Goal: Task Accomplishment & Management: Manage account settings

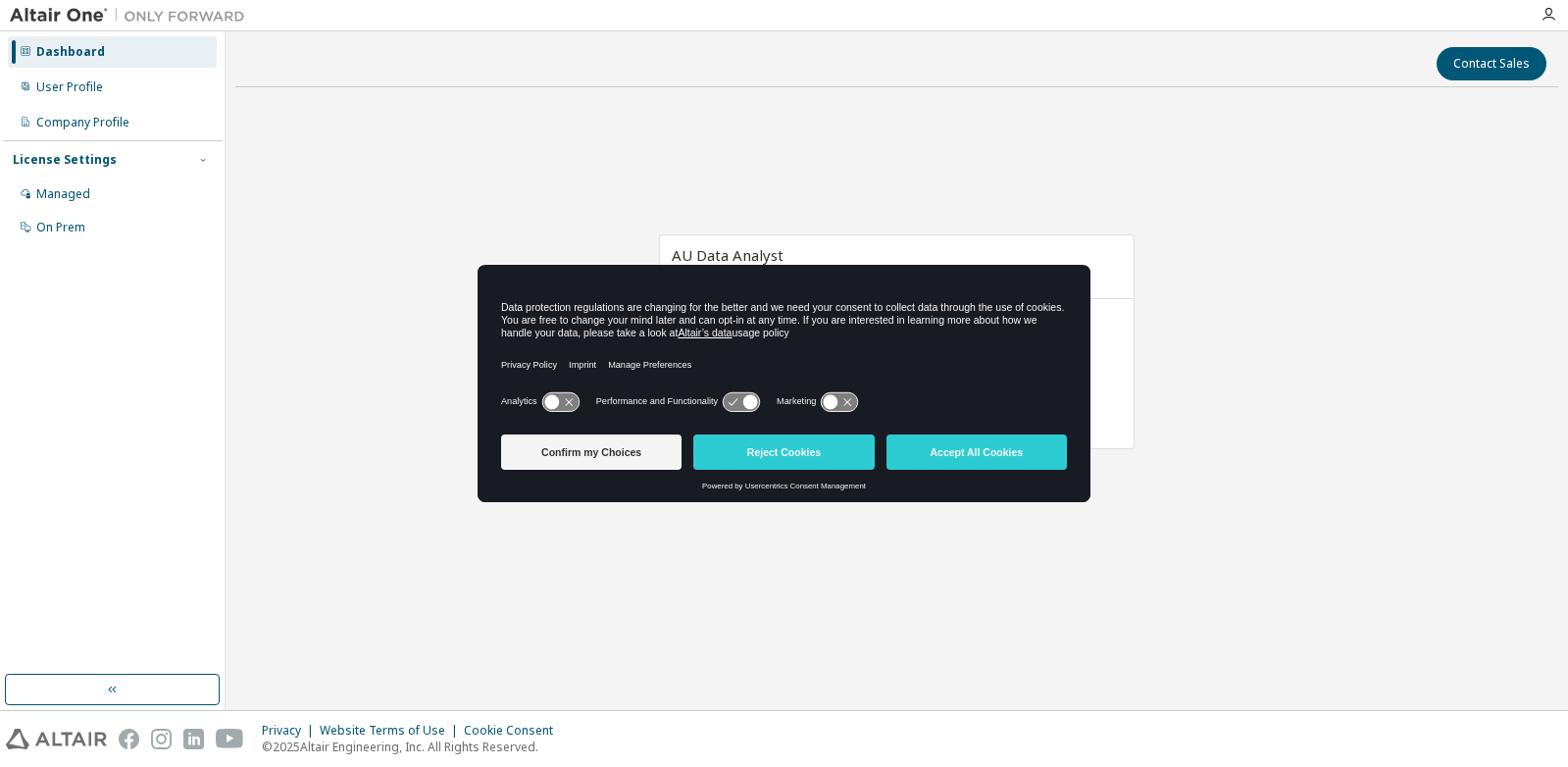
click at [764, 454] on button "Reject Cookies" at bounding box center [784, 452] width 181 height 35
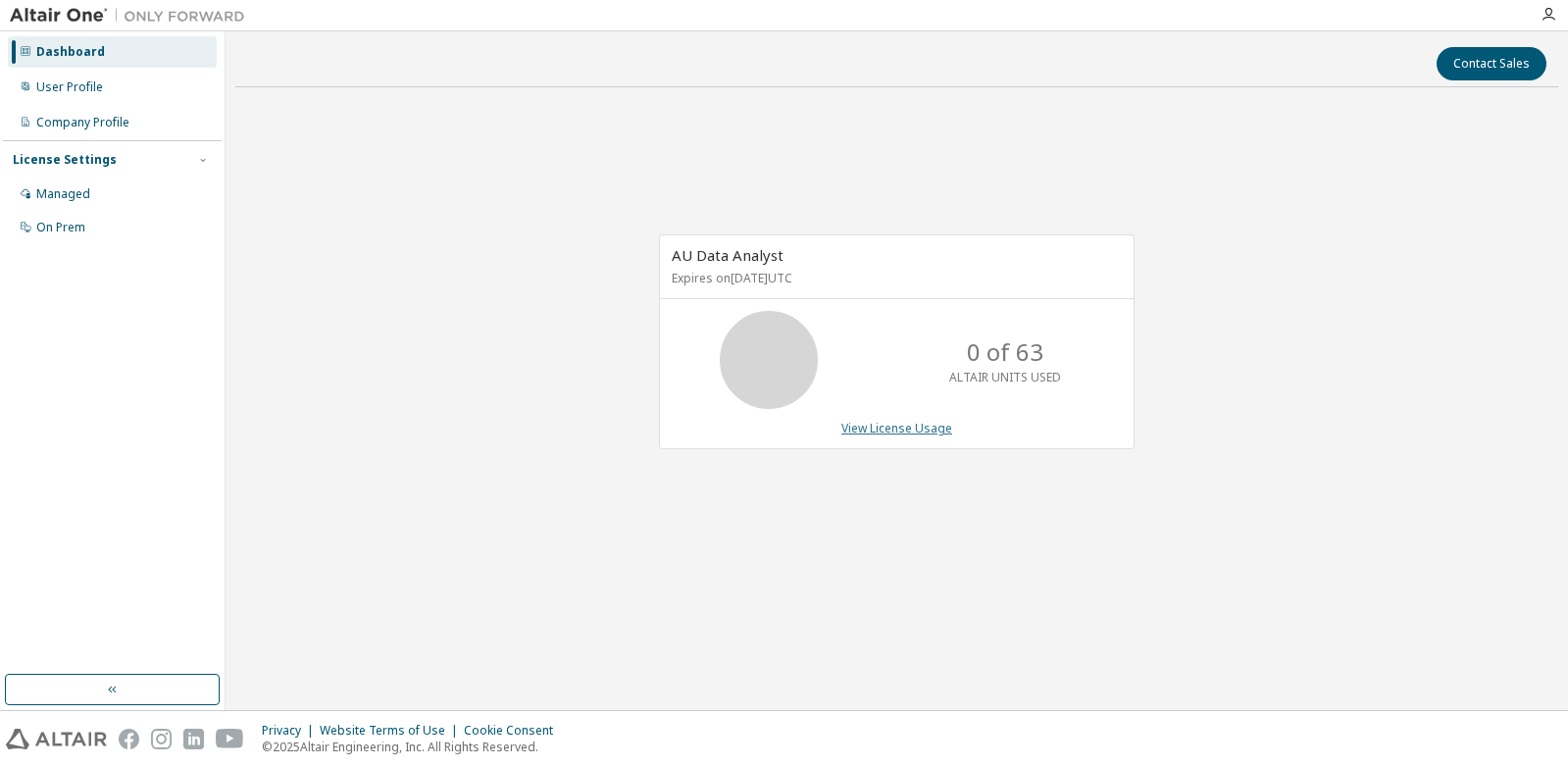
click at [886, 422] on link "View License Usage" at bounding box center [896, 427] width 111 height 17
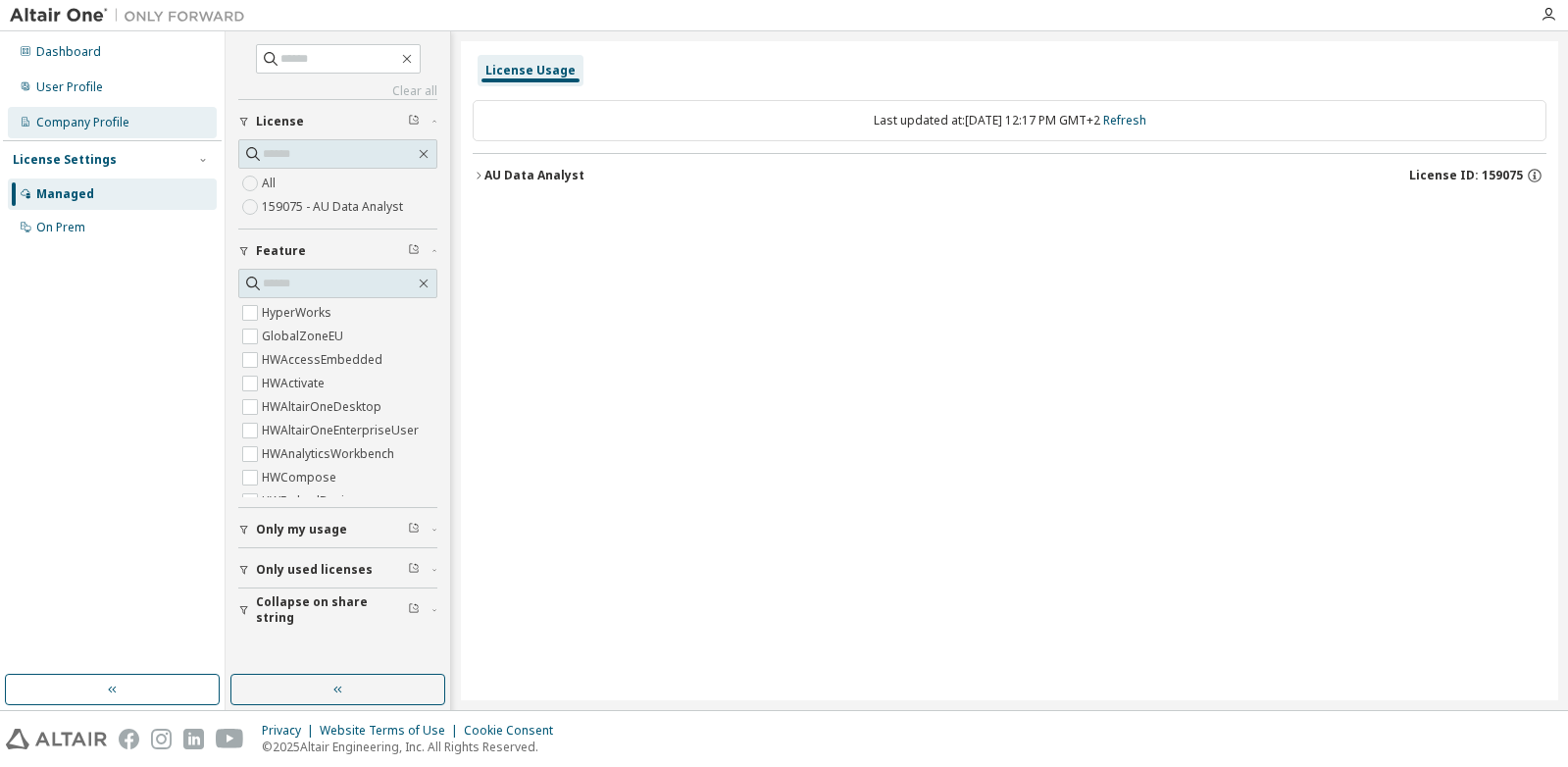
click at [62, 124] on div "Company Profile" at bounding box center [82, 123] width 93 height 16
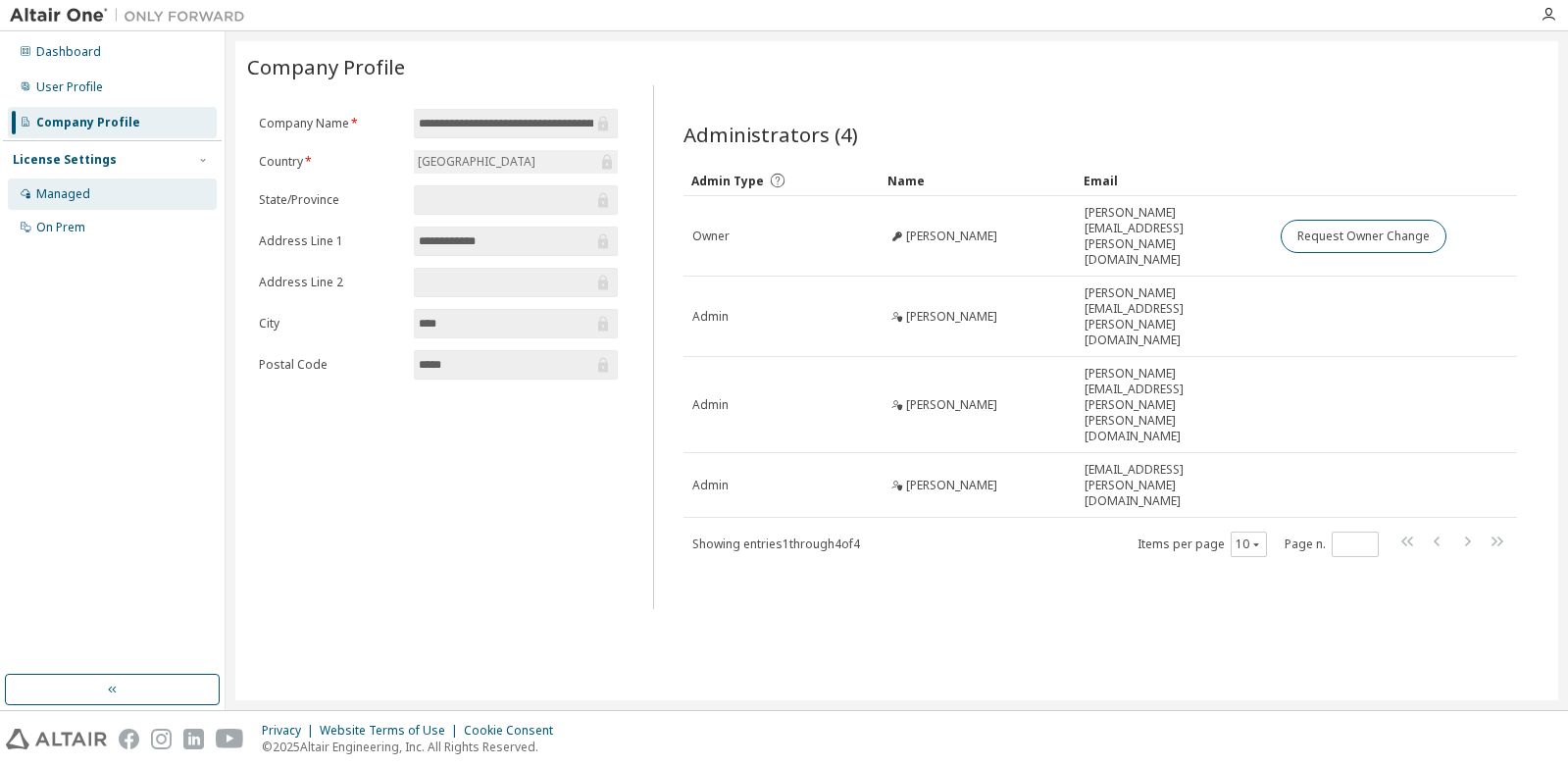
click at [53, 196] on div "Managed" at bounding box center [63, 194] width 54 height 16
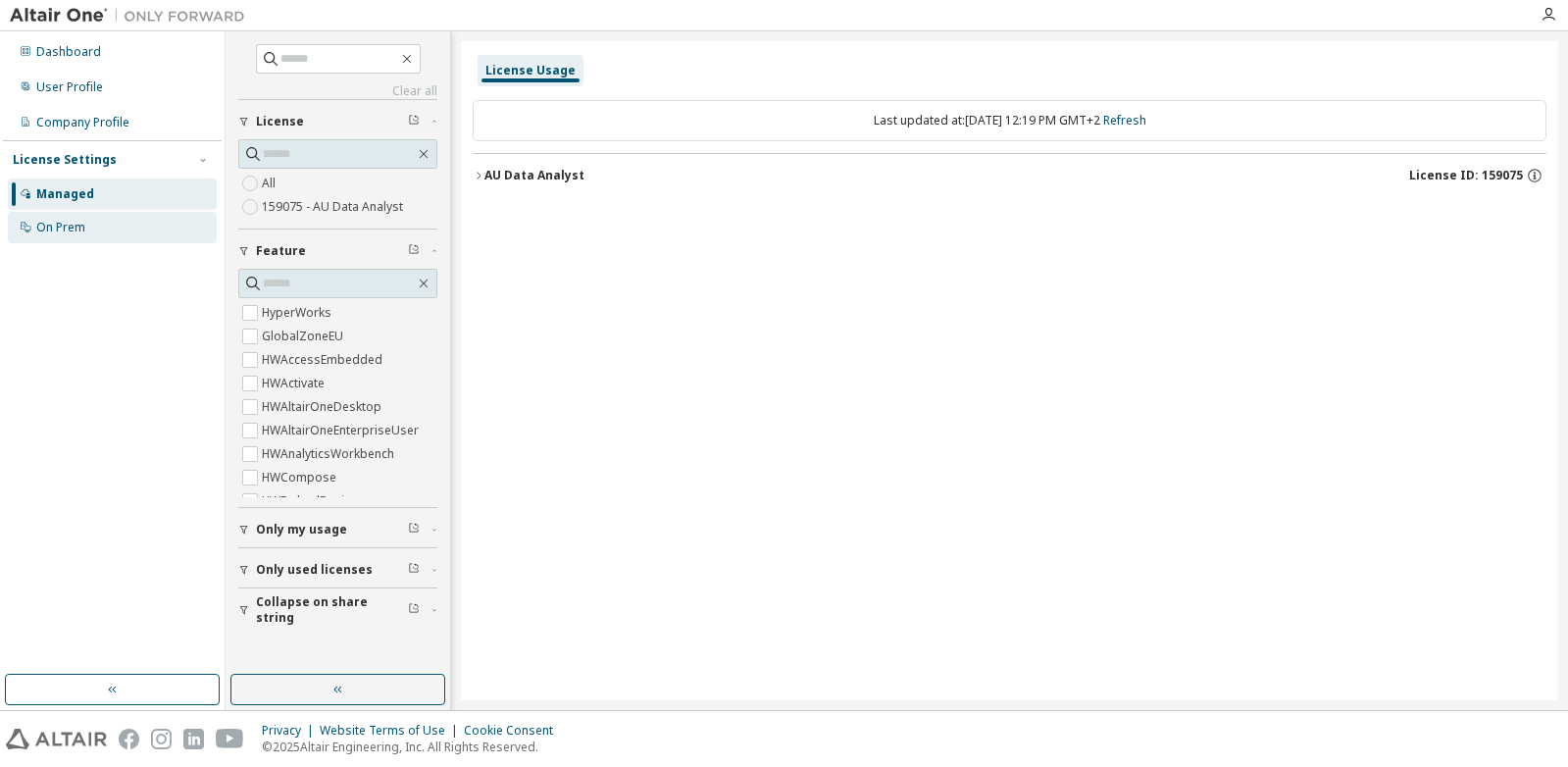
click at [63, 229] on div "On Prem" at bounding box center [61, 228] width 49 height 16
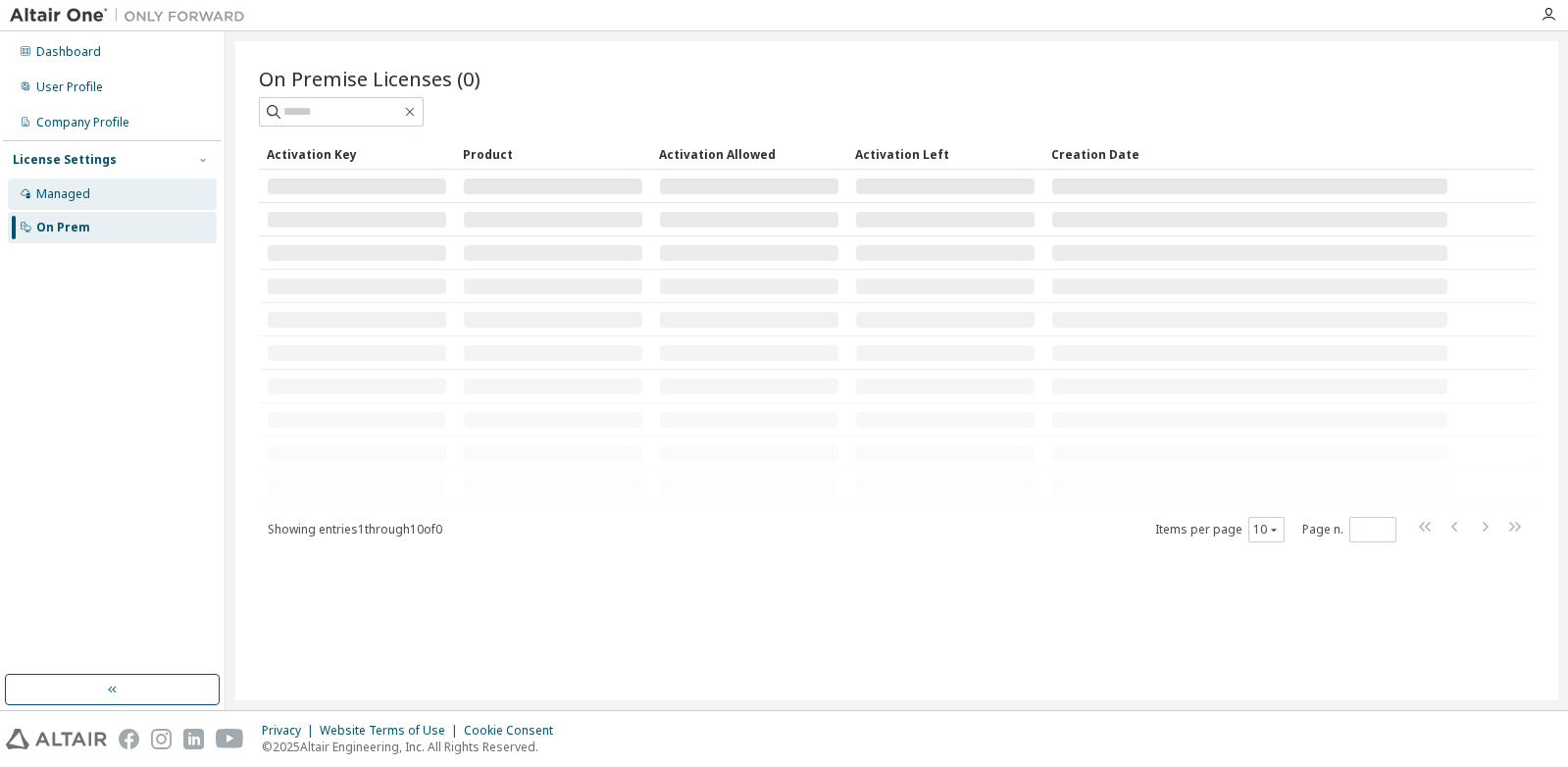
click at [67, 188] on div "Managed" at bounding box center [63, 194] width 54 height 16
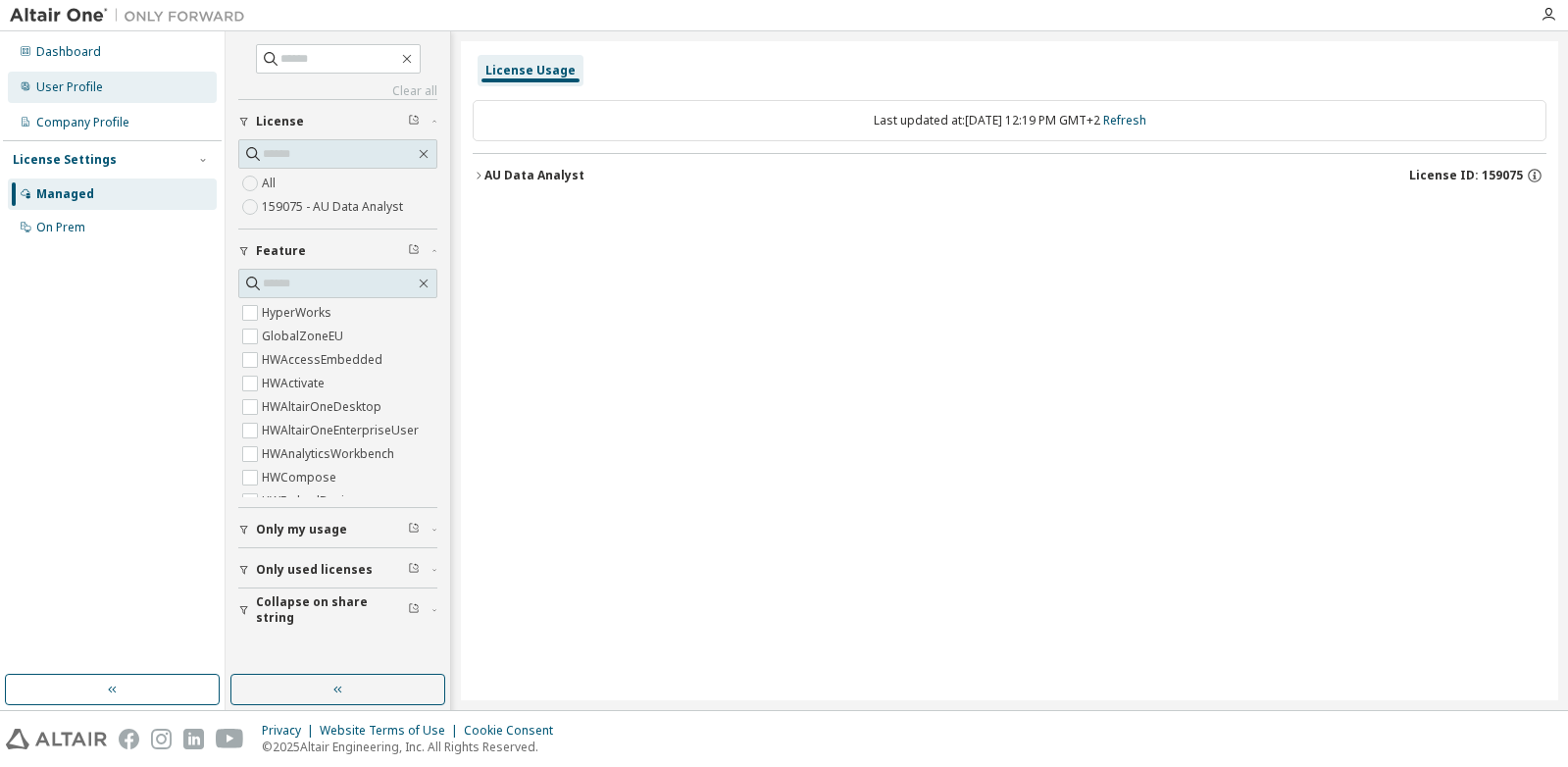
click at [86, 93] on div "User Profile" at bounding box center [70, 87] width 67 height 16
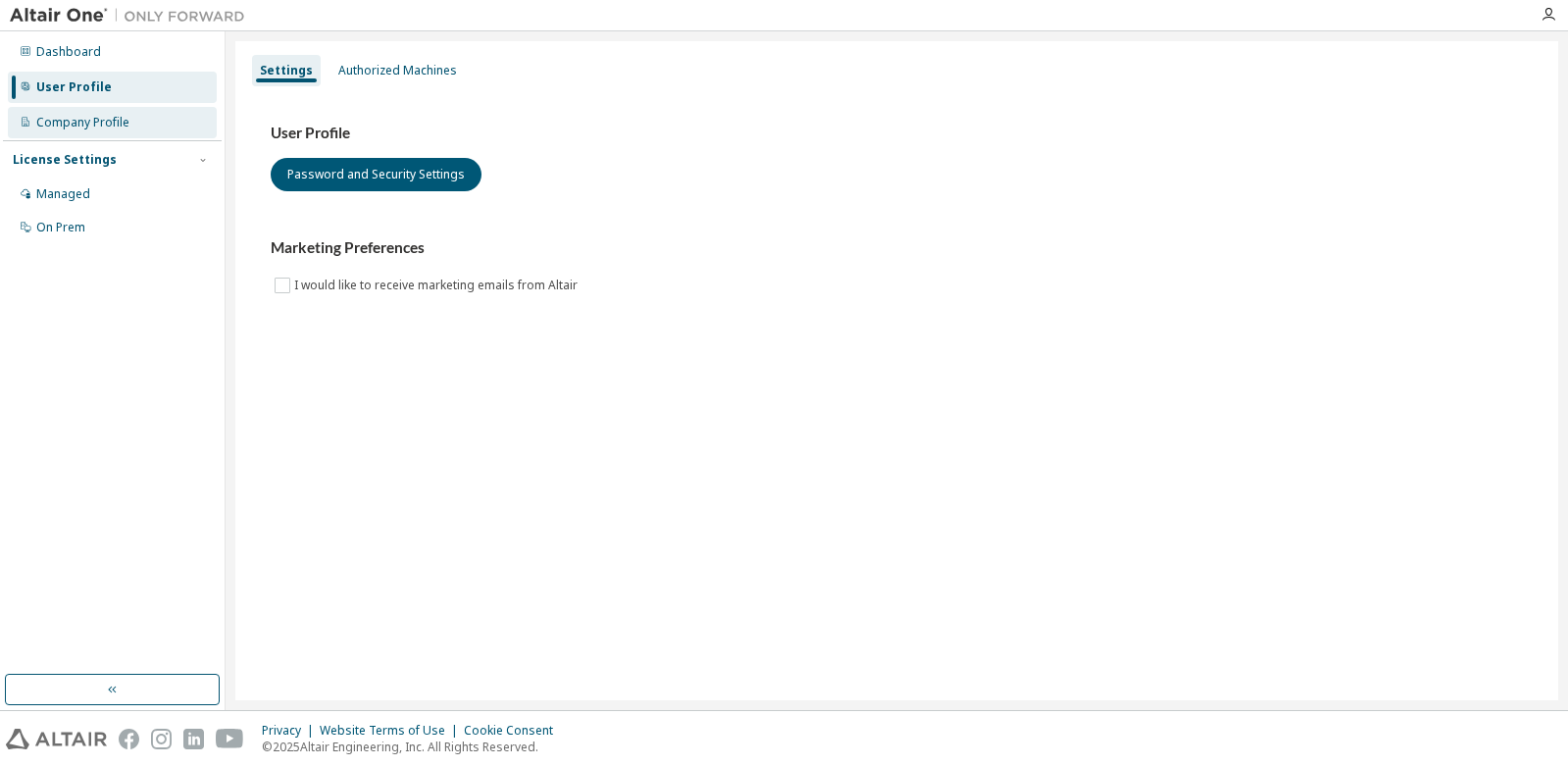
click at [88, 118] on div "Company Profile" at bounding box center [82, 123] width 93 height 16
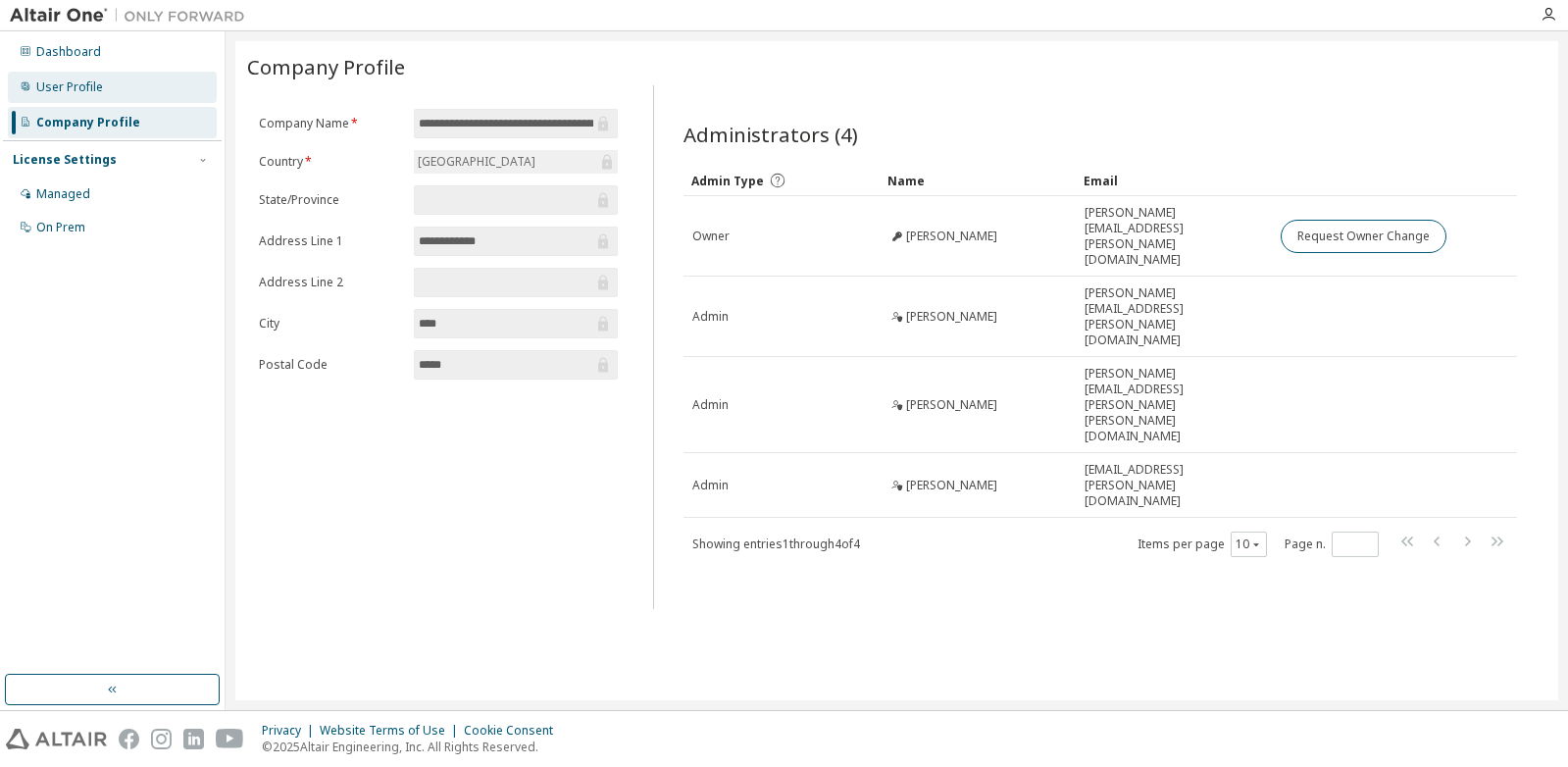
click at [81, 86] on div "User Profile" at bounding box center [70, 87] width 67 height 16
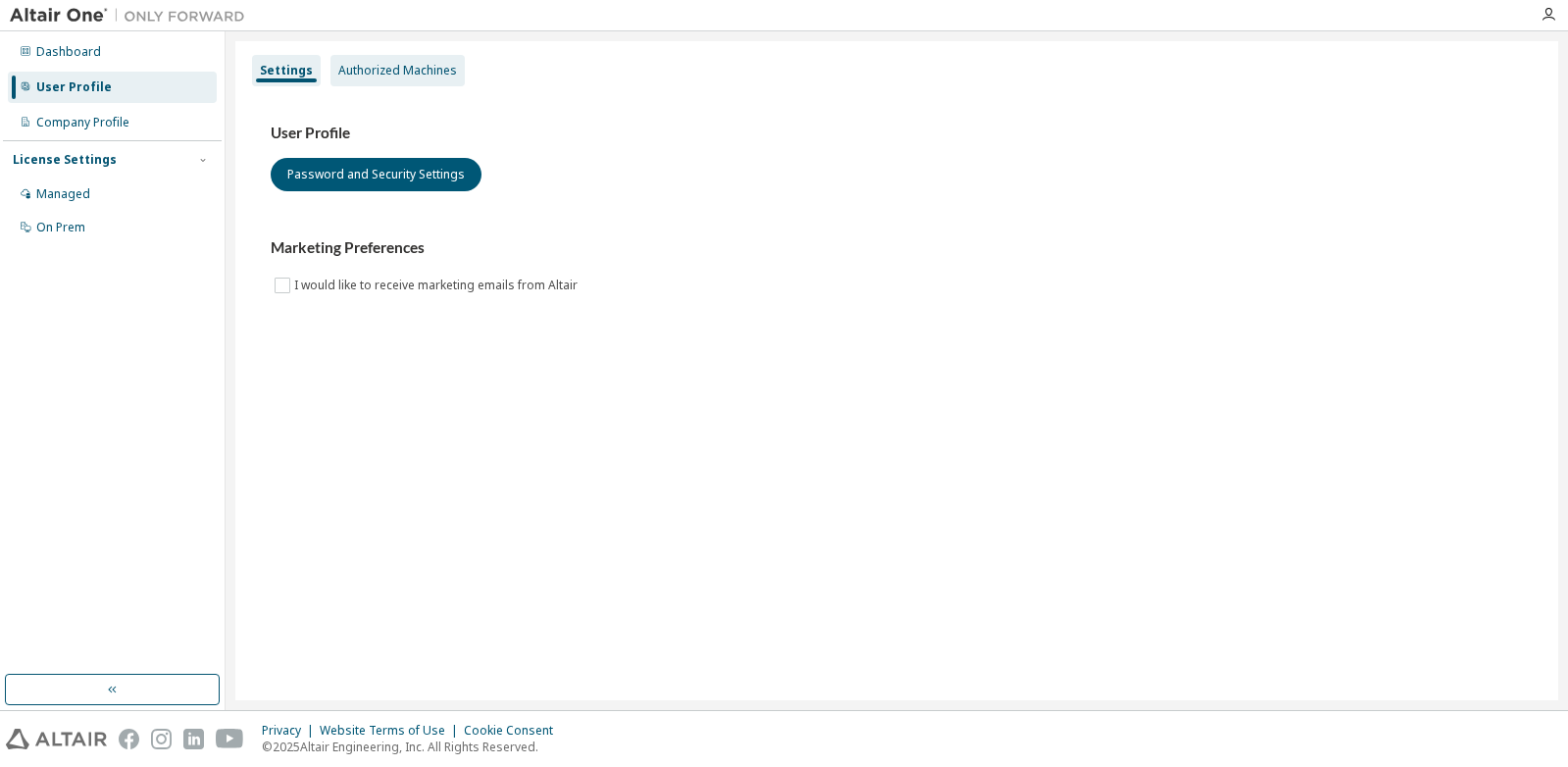
click at [401, 76] on div "Authorized Machines" at bounding box center [397, 71] width 119 height 16
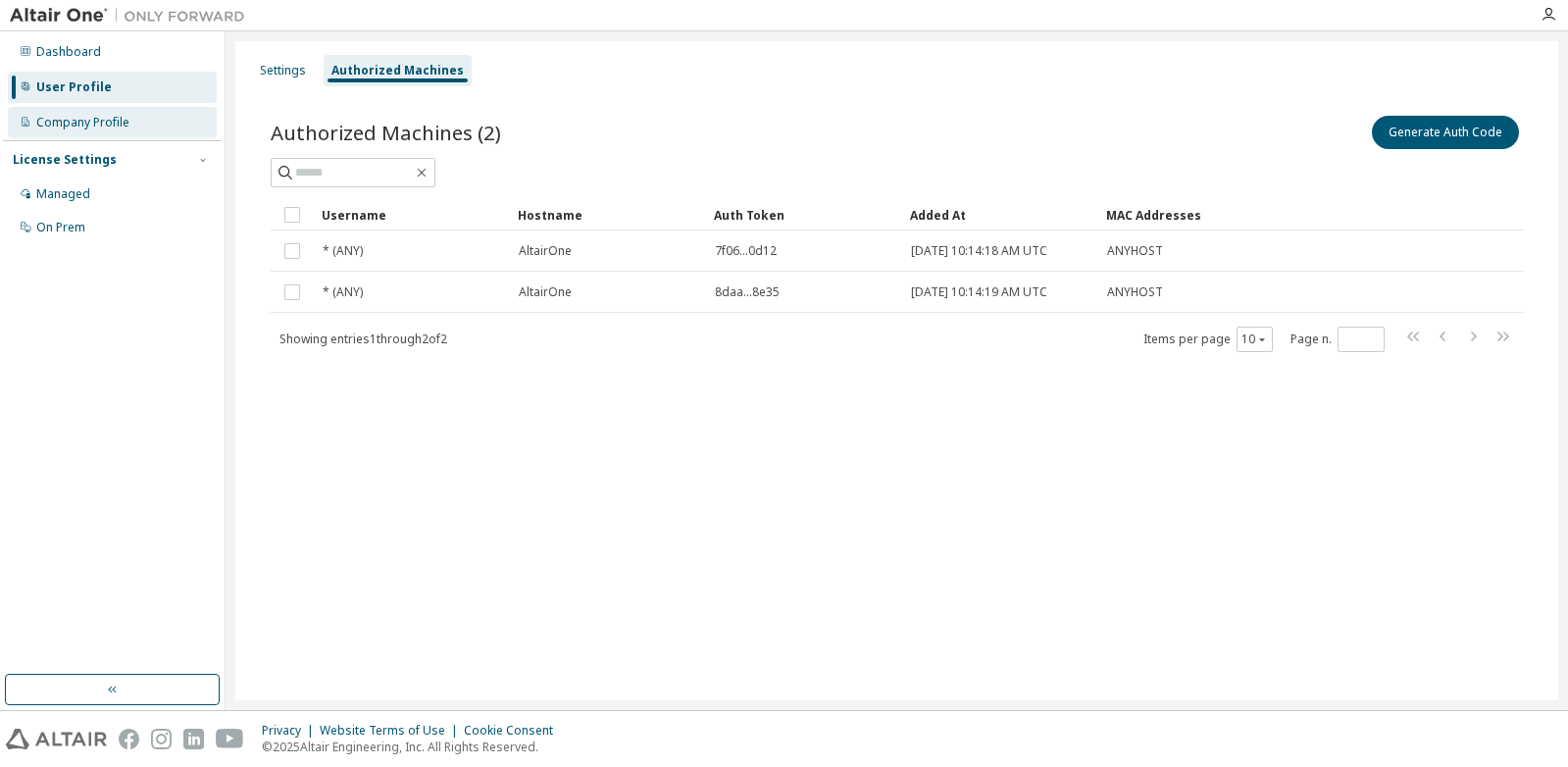
click at [90, 129] on div "Company Profile" at bounding box center [82, 123] width 93 height 16
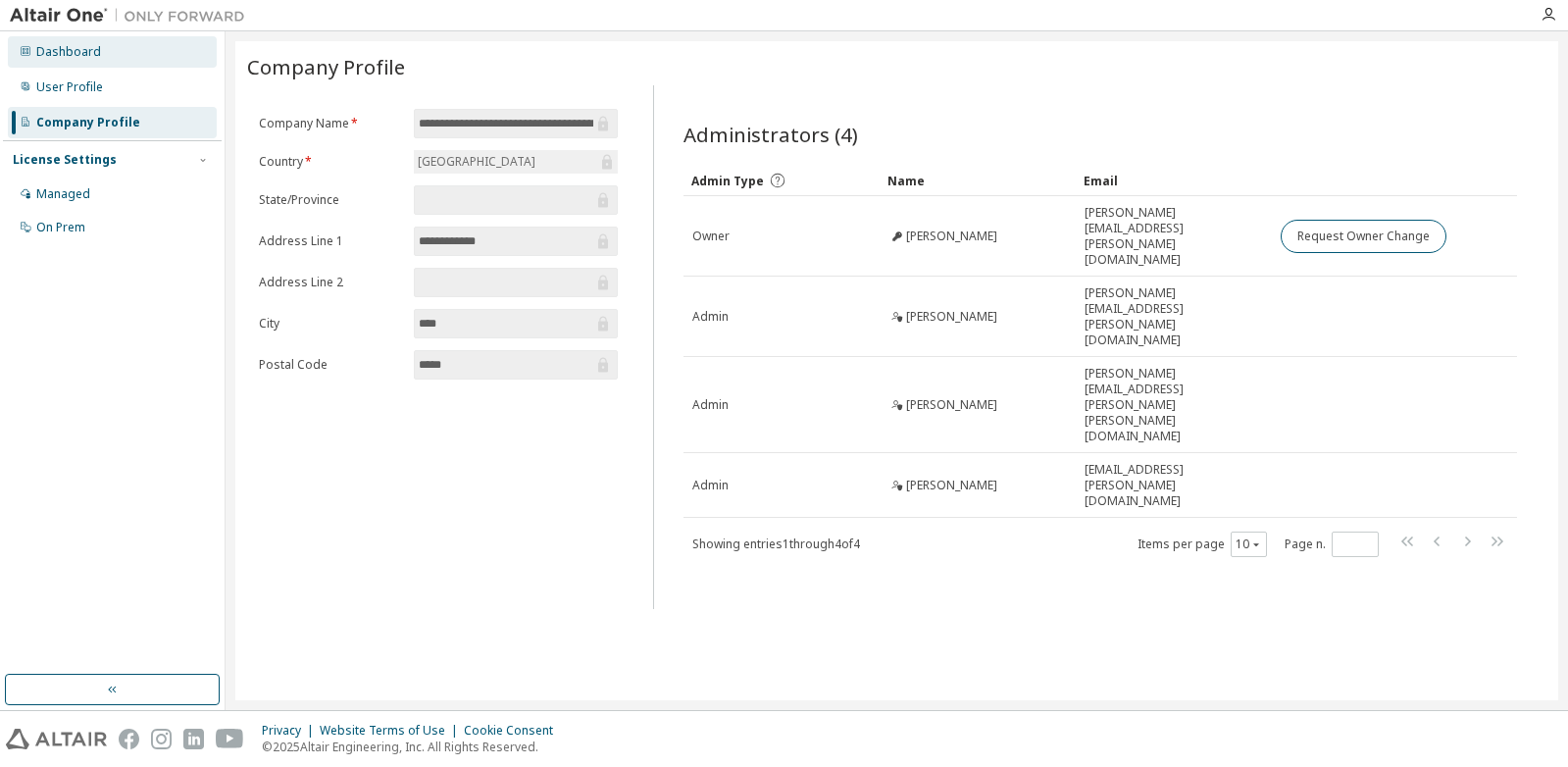
click at [80, 60] on div "Dashboard" at bounding box center [112, 52] width 209 height 31
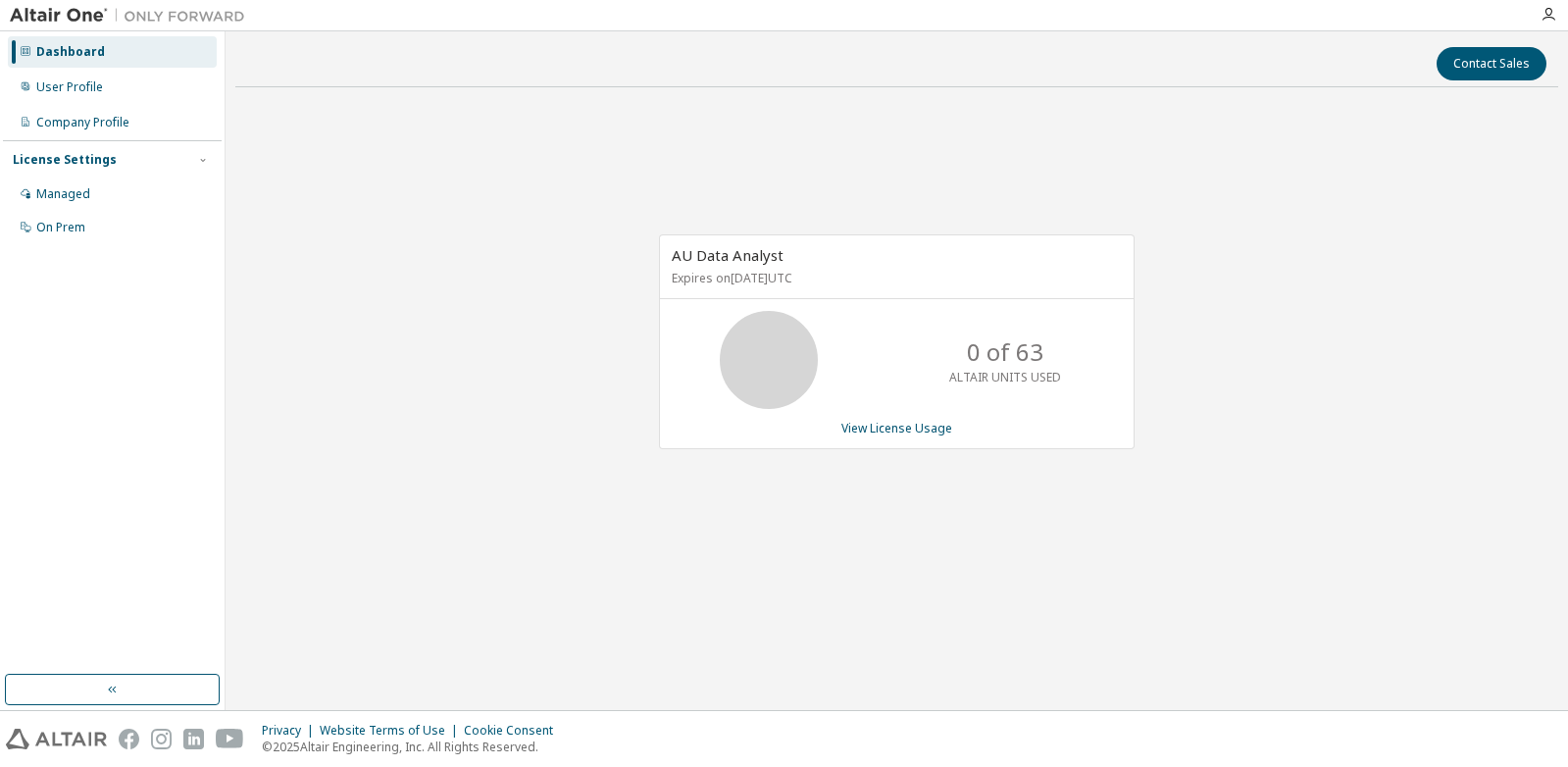
click at [77, 423] on div "Dashboard User Profile Company Profile License Settings Managed On Prem" at bounding box center [112, 353] width 219 height 637
click at [67, 80] on div "User Profile" at bounding box center [70, 87] width 67 height 16
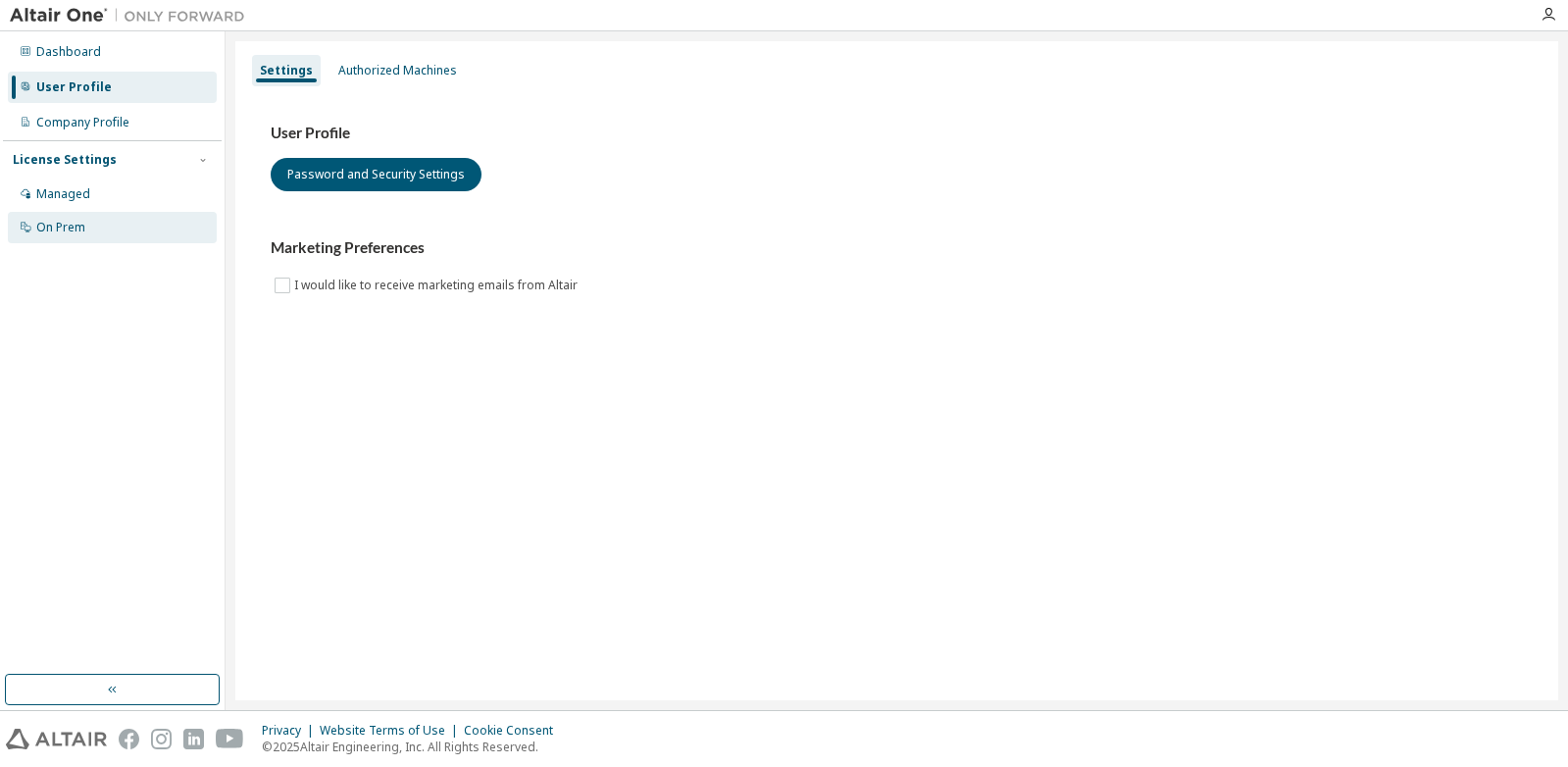
click at [61, 220] on div "On Prem" at bounding box center [61, 228] width 49 height 16
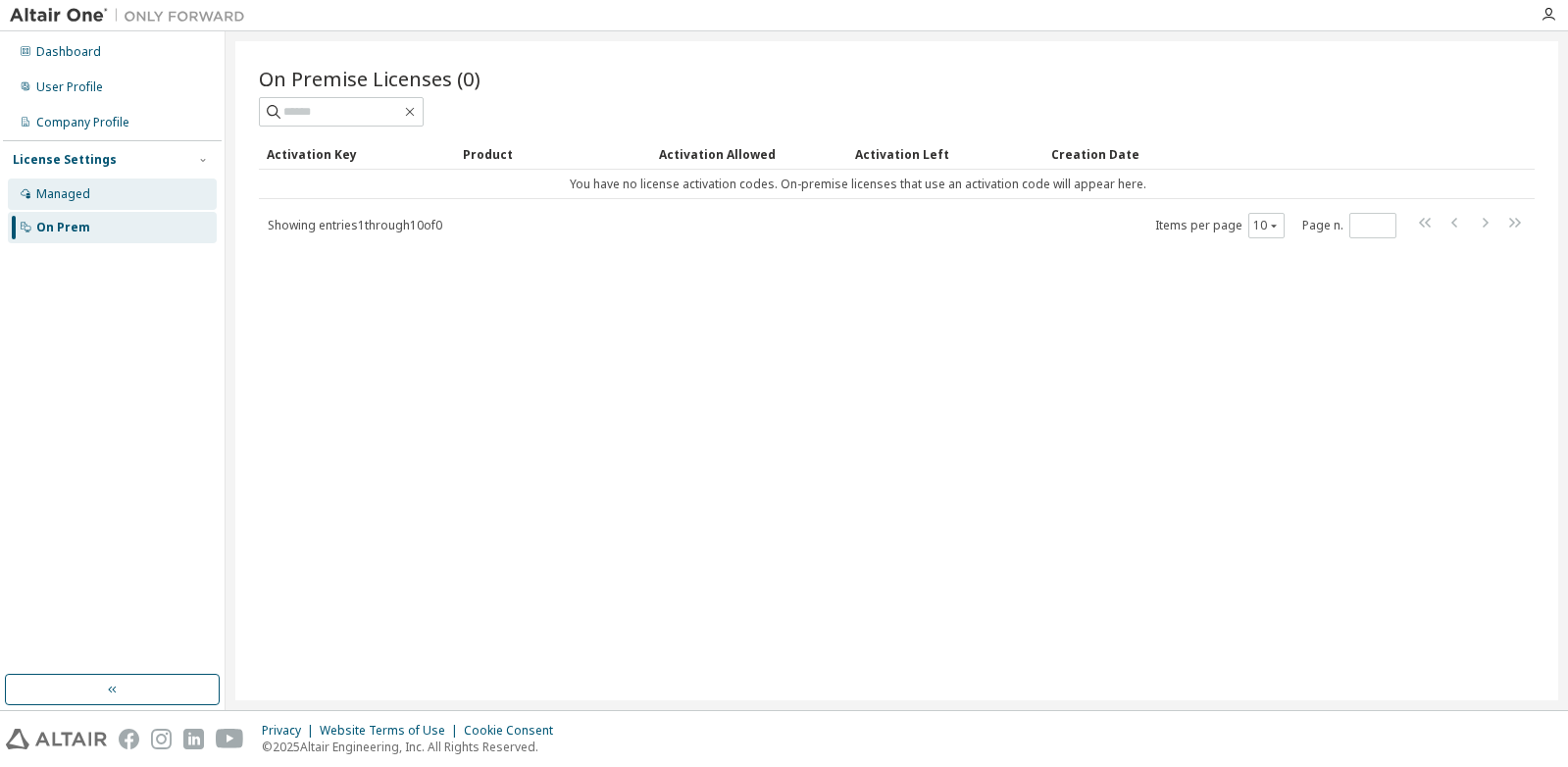
click at [57, 197] on div "Managed" at bounding box center [63, 194] width 54 height 16
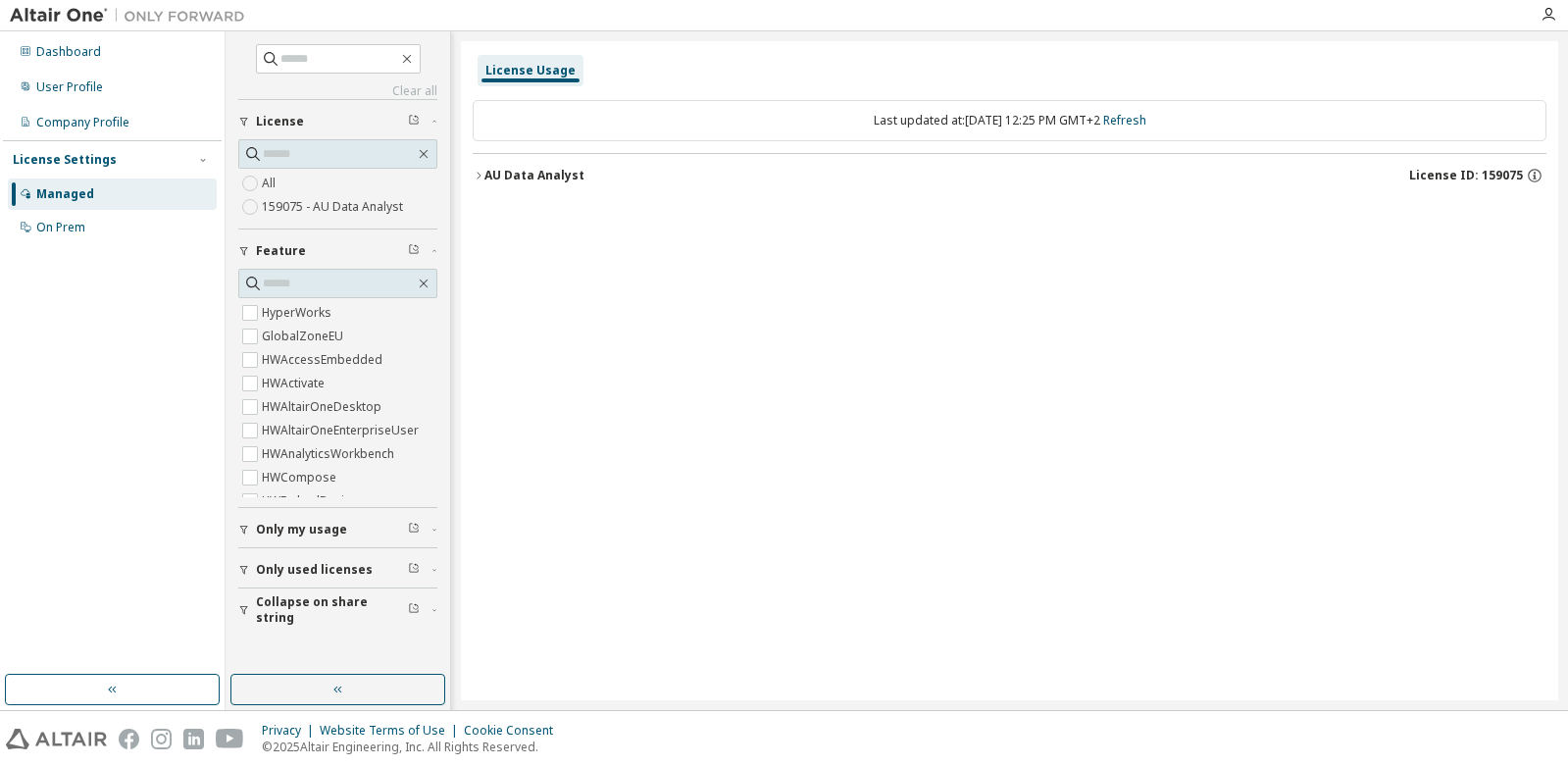
click at [291, 569] on span "Only used licenses" at bounding box center [314, 570] width 117 height 16
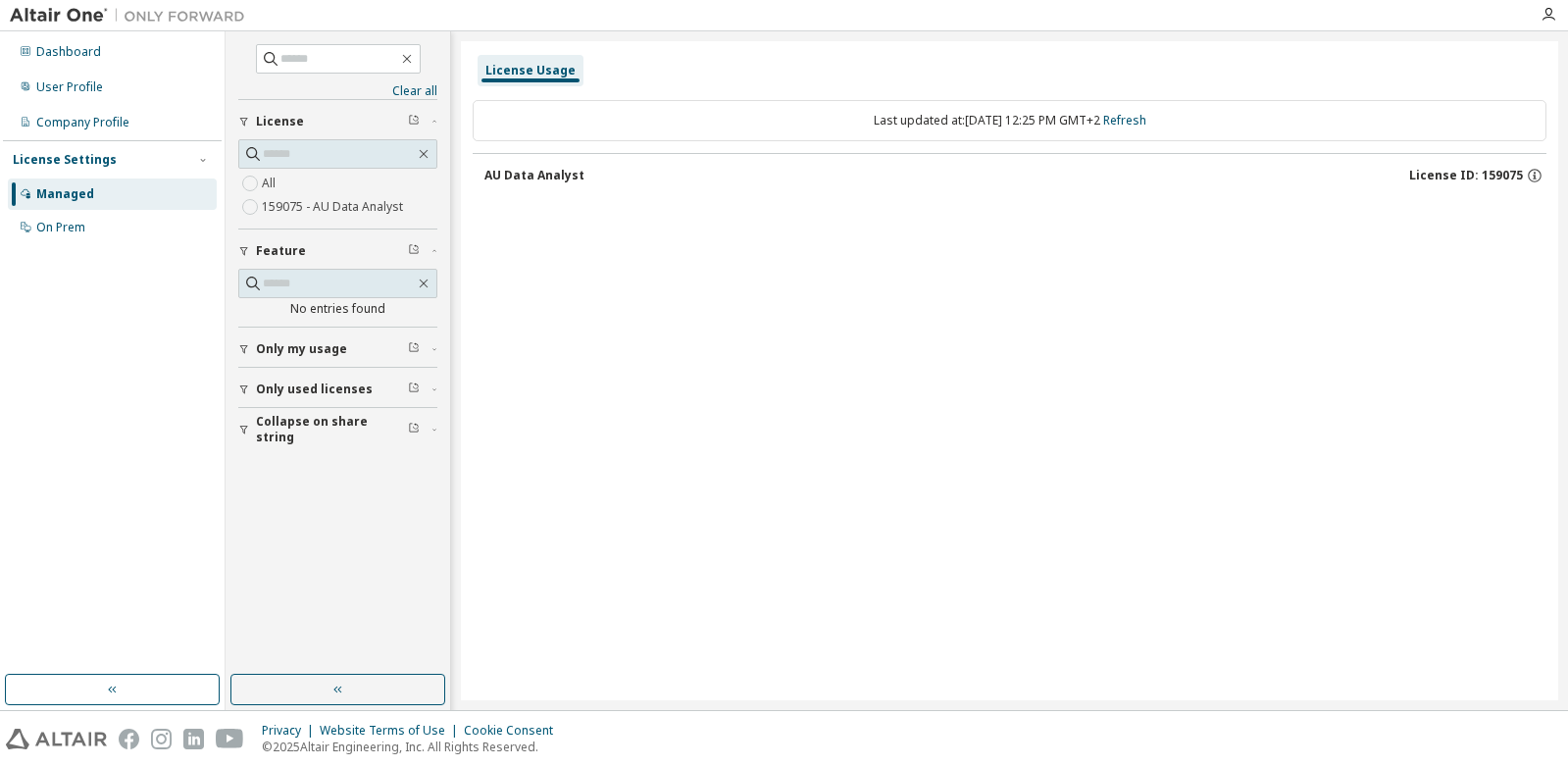
click at [290, 392] on span "Only used licenses" at bounding box center [314, 389] width 117 height 16
click at [323, 203] on label "159075 - AU Data Analyst" at bounding box center [335, 207] width 145 height 24
click at [68, 320] on div "Dashboard User Profile Company Profile License Settings Managed On Prem" at bounding box center [112, 353] width 219 height 637
click at [86, 80] on div "User Profile" at bounding box center [70, 87] width 67 height 16
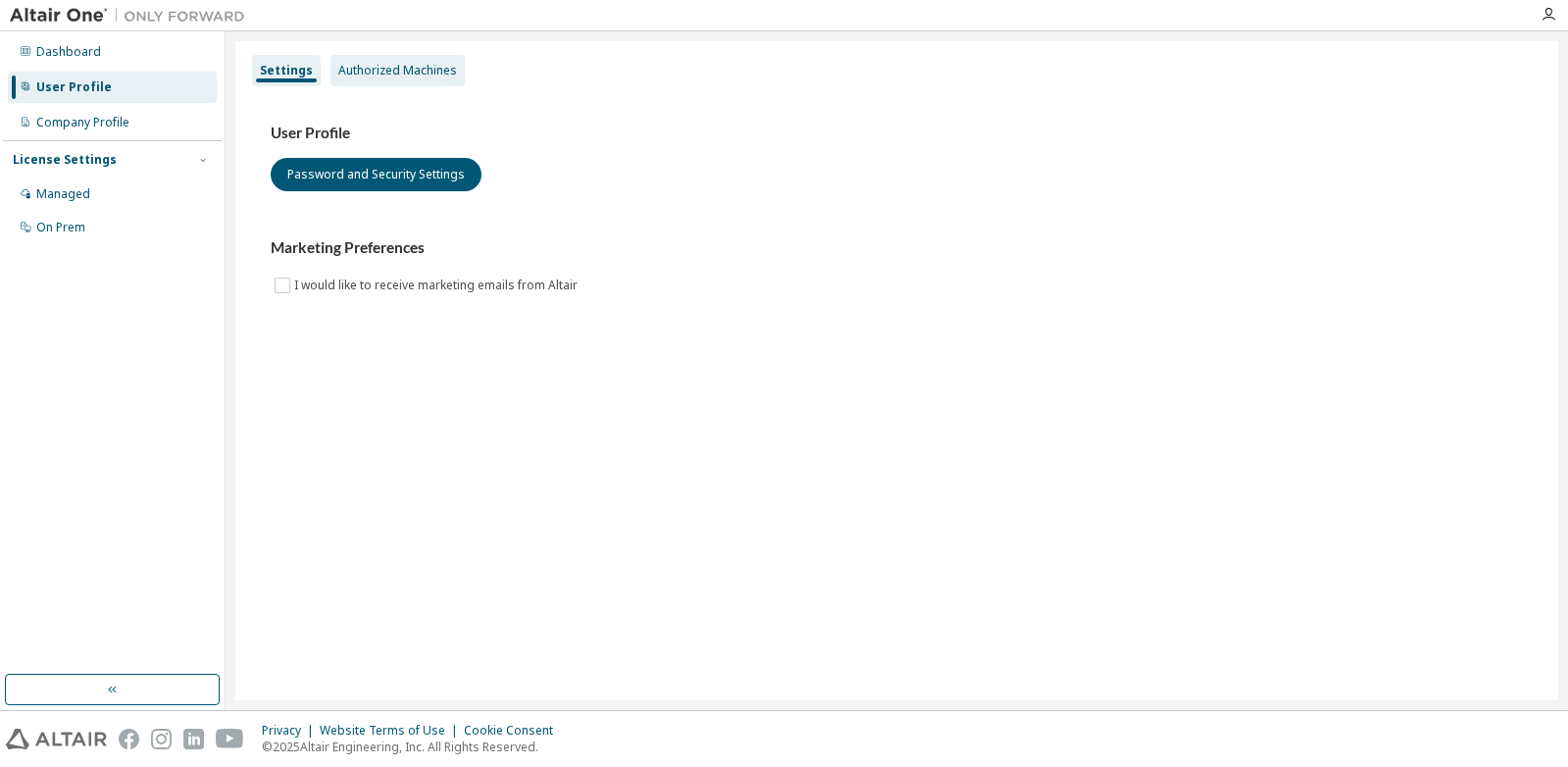
click at [366, 58] on div "Authorized Machines" at bounding box center [397, 71] width 135 height 31
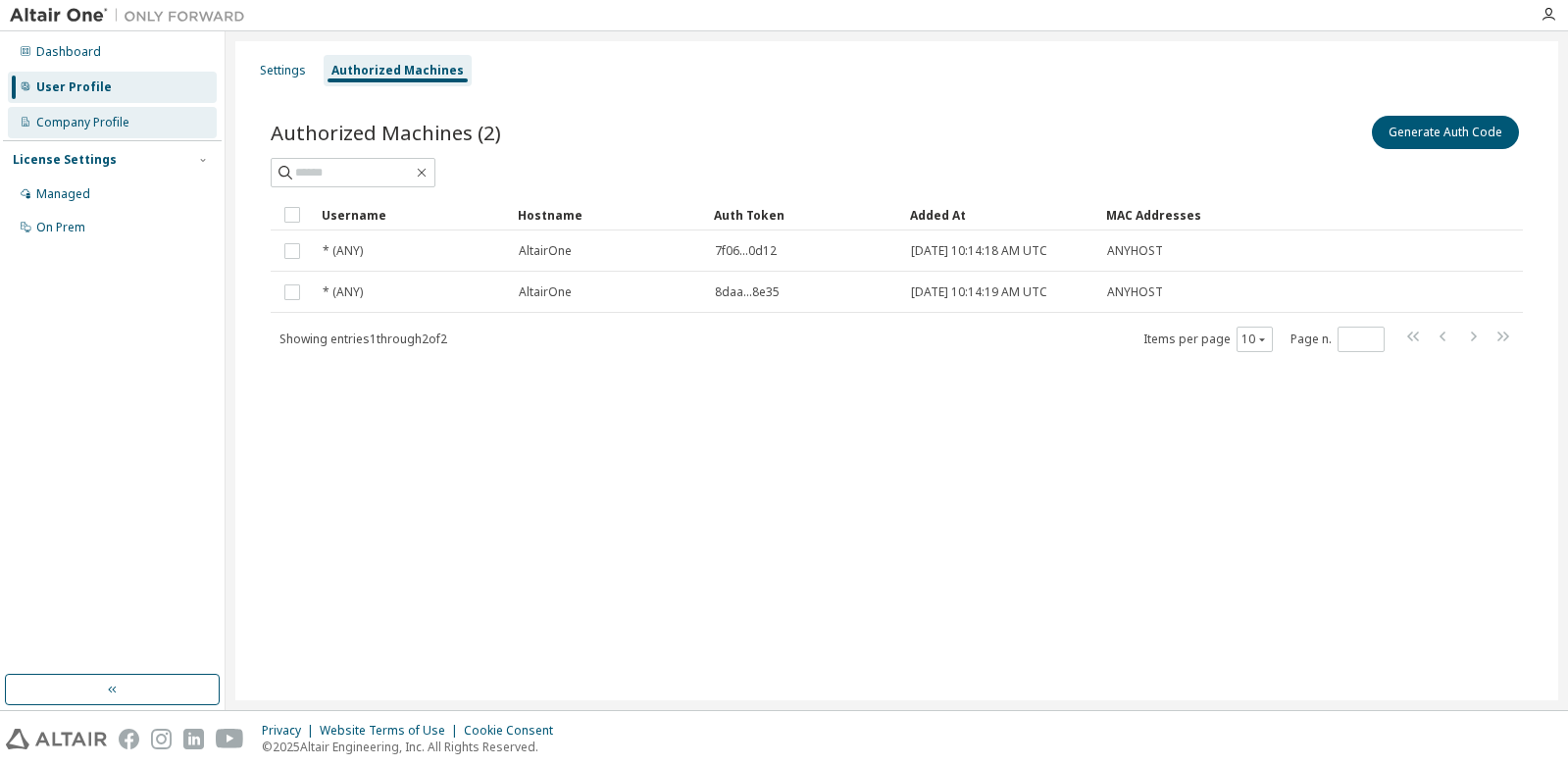
click at [65, 116] on div "Company Profile" at bounding box center [82, 123] width 93 height 16
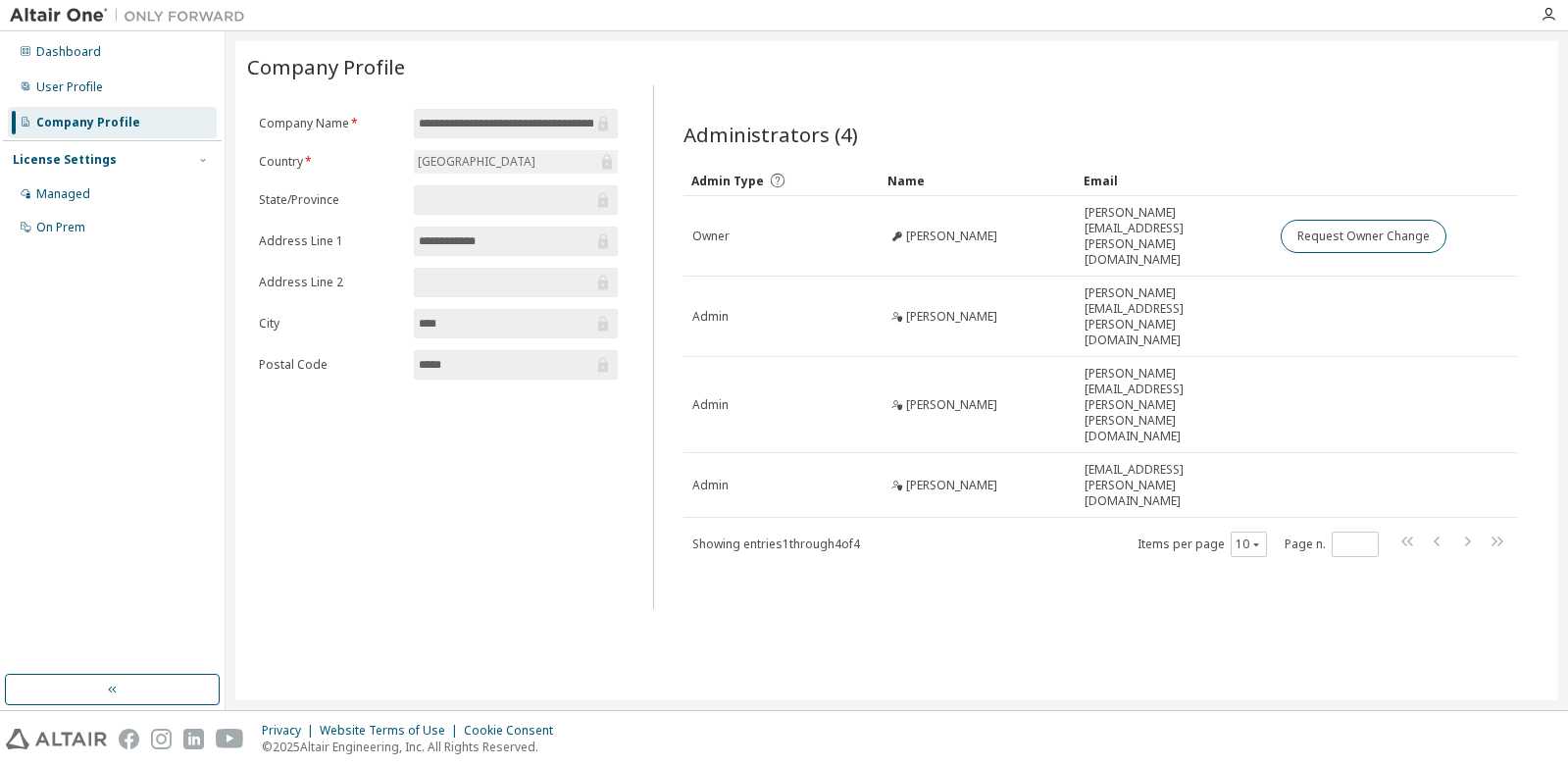
click at [1490, 117] on div "Administrators (4) Clear Load Save Save As Field Operator Value Select filter S…" at bounding box center [1100, 353] width 881 height 512
click at [77, 192] on div "Managed" at bounding box center [63, 194] width 54 height 16
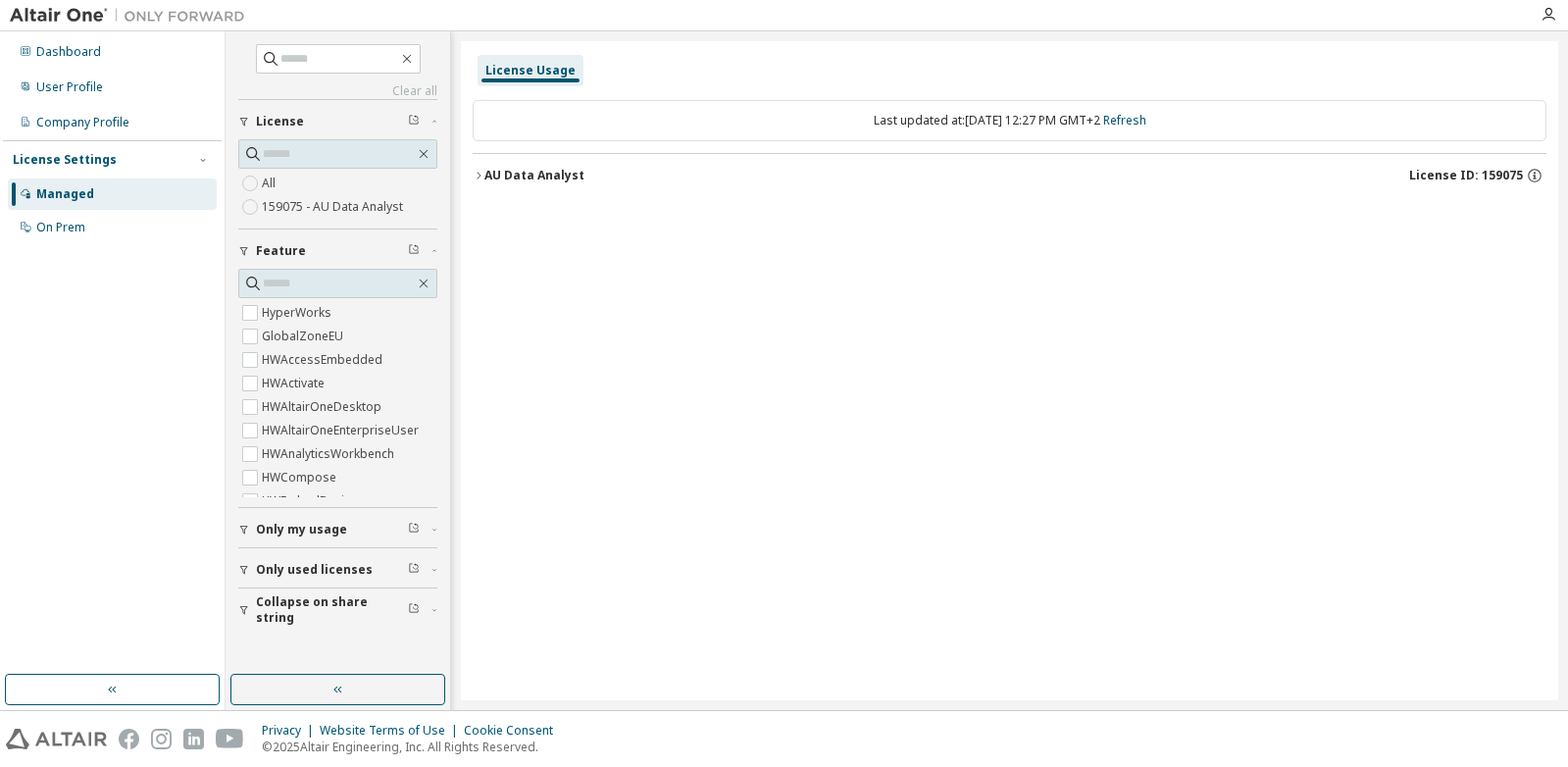
click at [326, 565] on span "Only used licenses" at bounding box center [314, 570] width 117 height 16
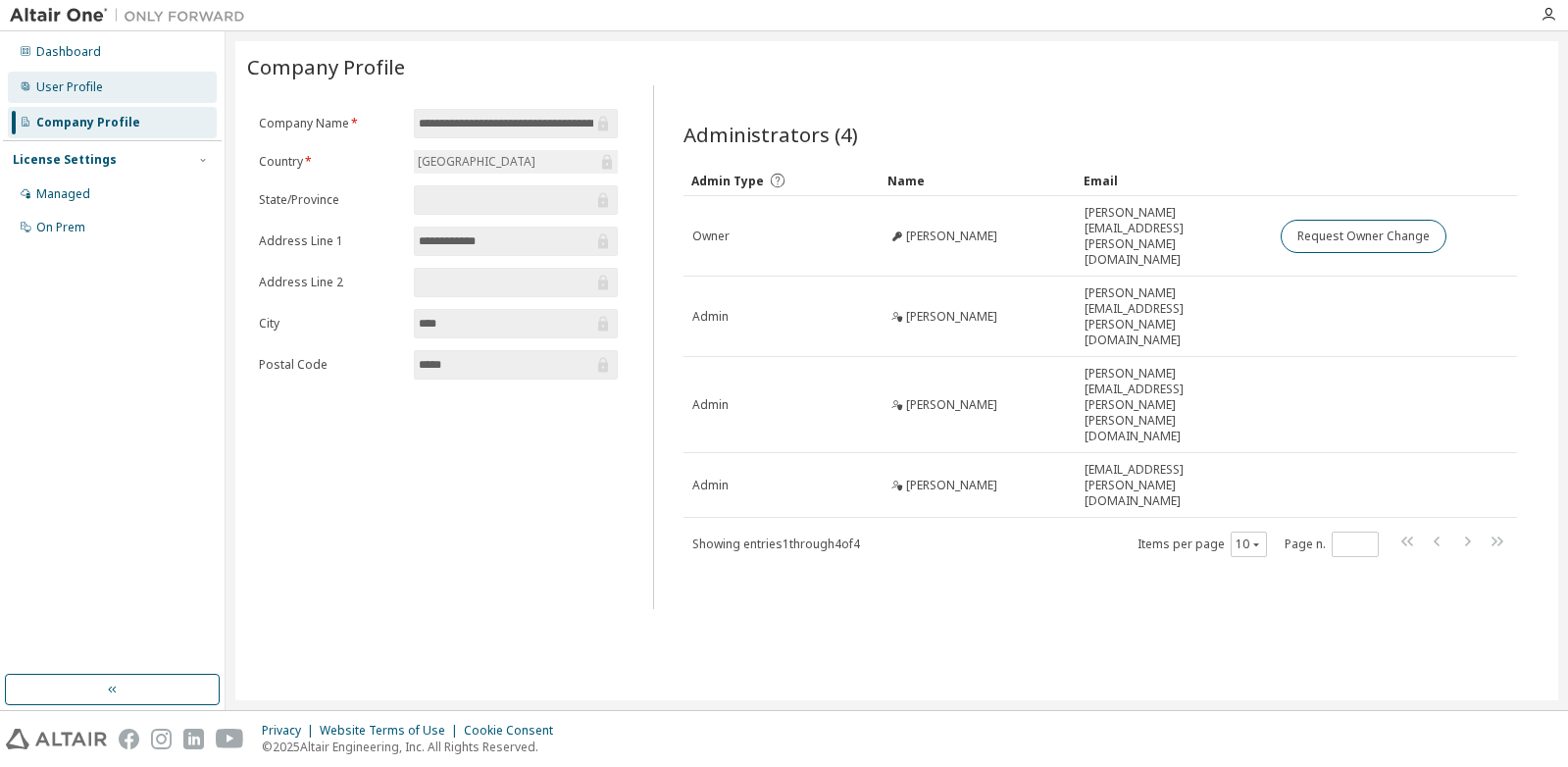
click at [49, 89] on div "User Profile" at bounding box center [70, 87] width 67 height 16
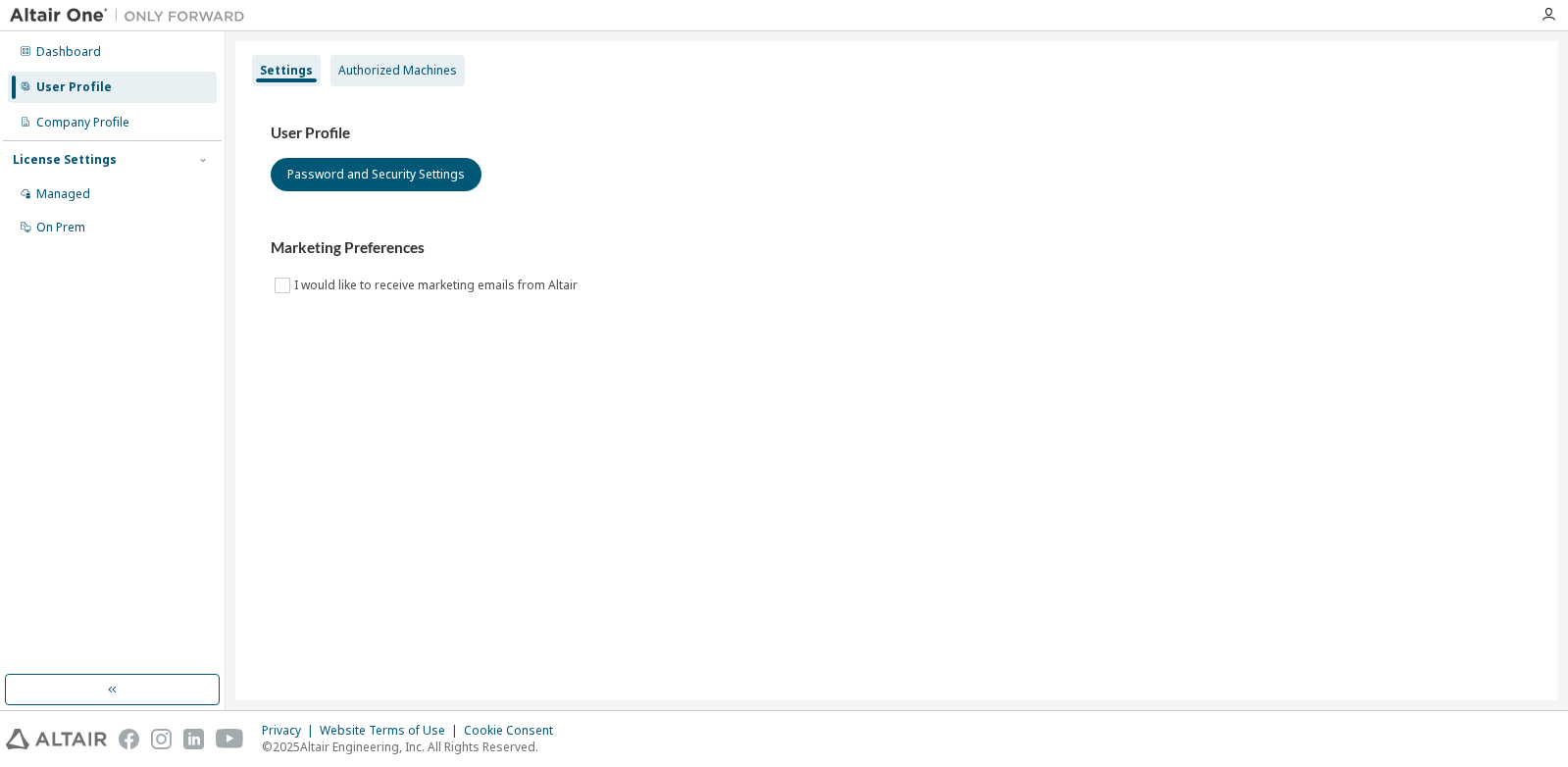
click at [373, 65] on div "Authorized Machines" at bounding box center [397, 71] width 119 height 16
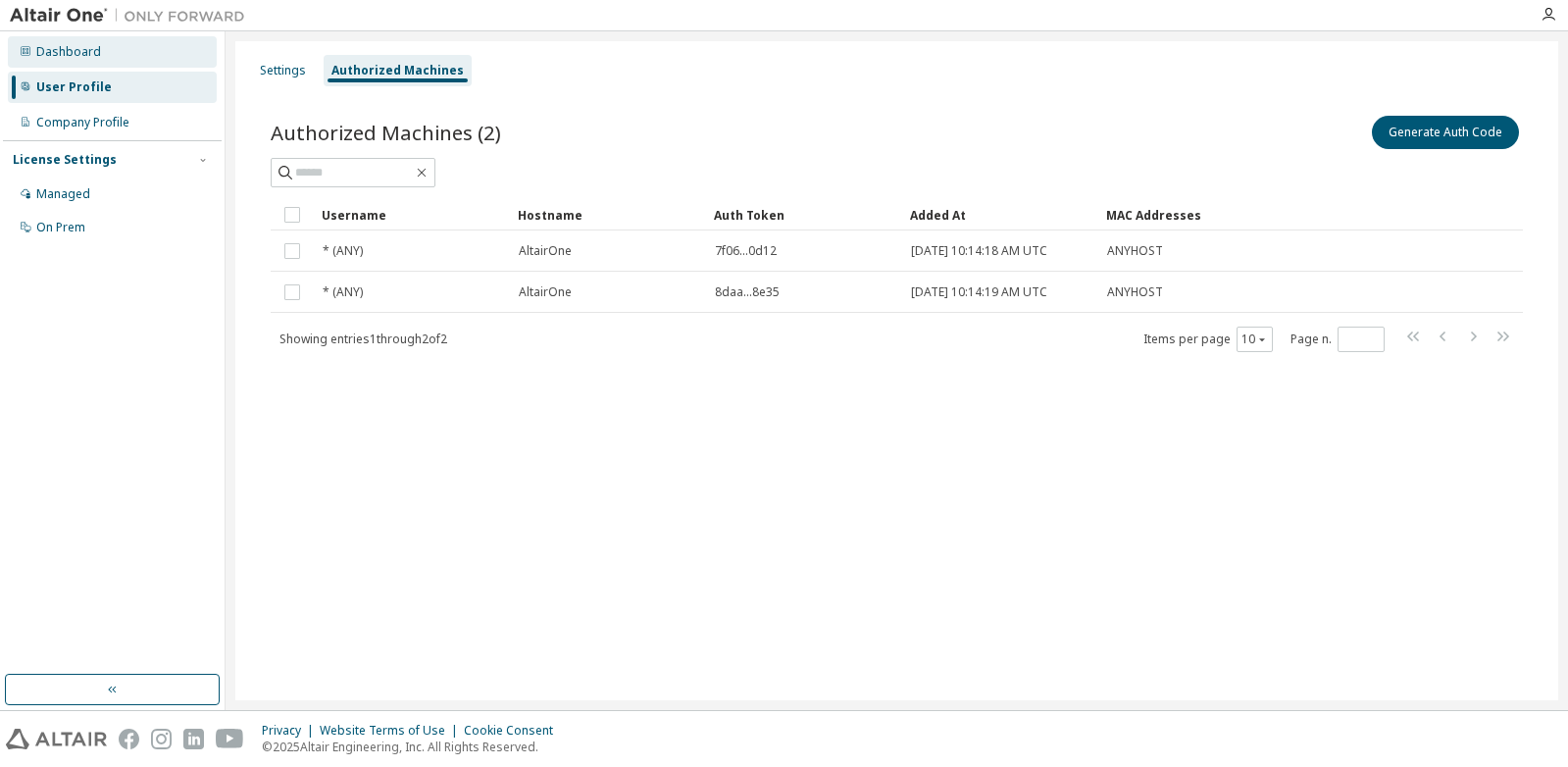
click at [78, 57] on div "Dashboard" at bounding box center [69, 52] width 65 height 16
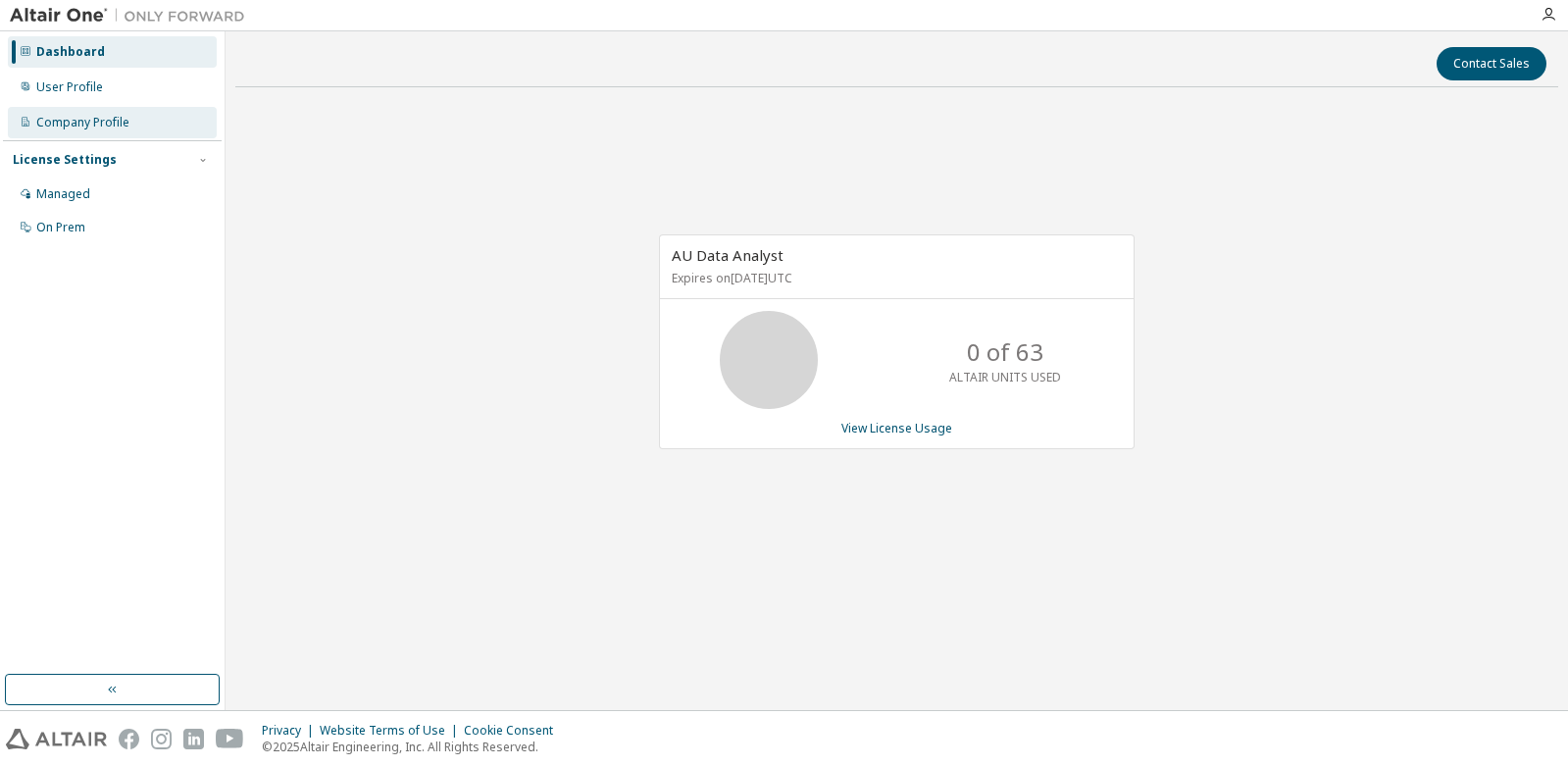
click at [68, 126] on div "Company Profile" at bounding box center [82, 123] width 93 height 16
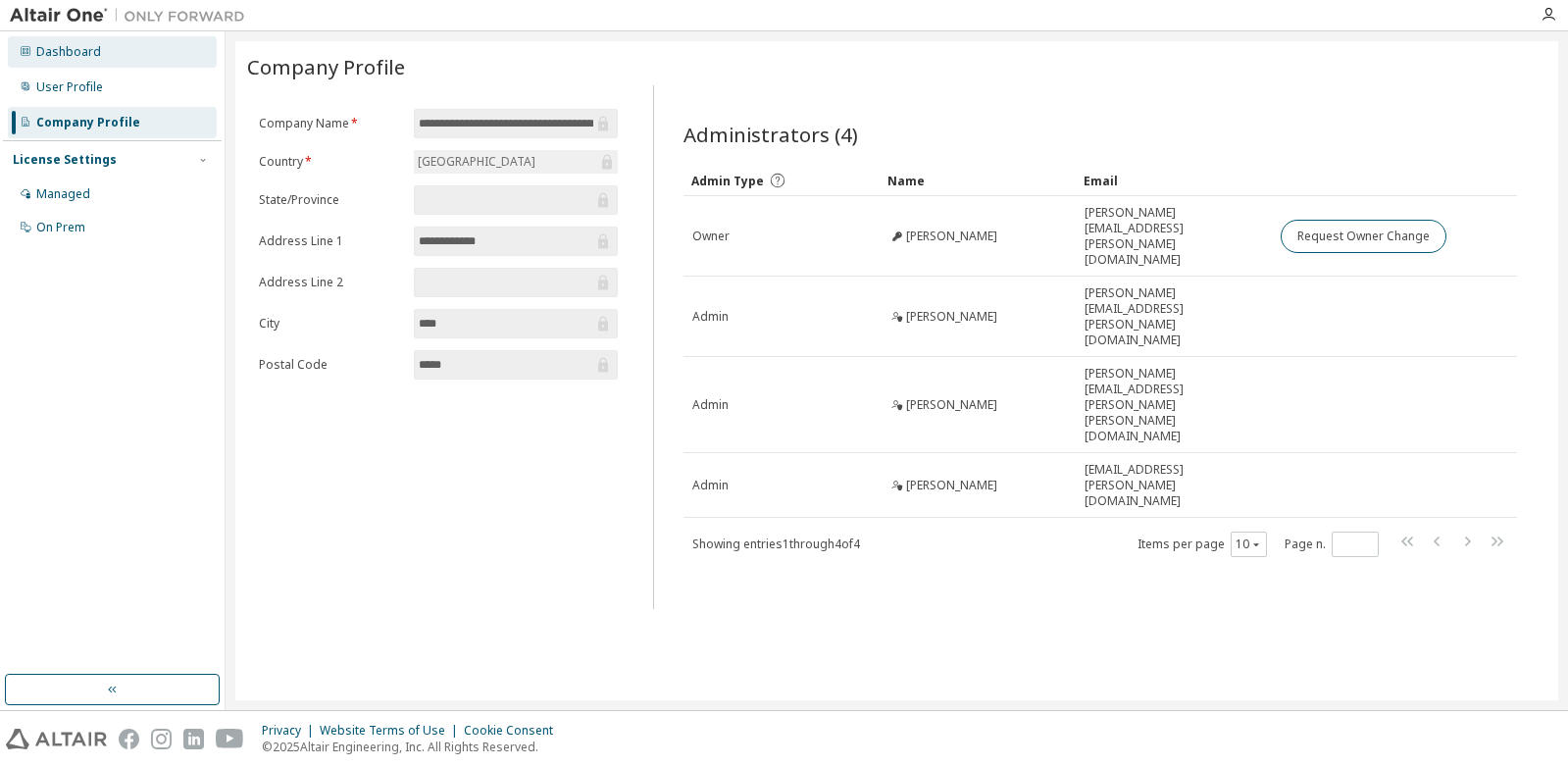
click at [86, 56] on div "Dashboard" at bounding box center [69, 52] width 65 height 16
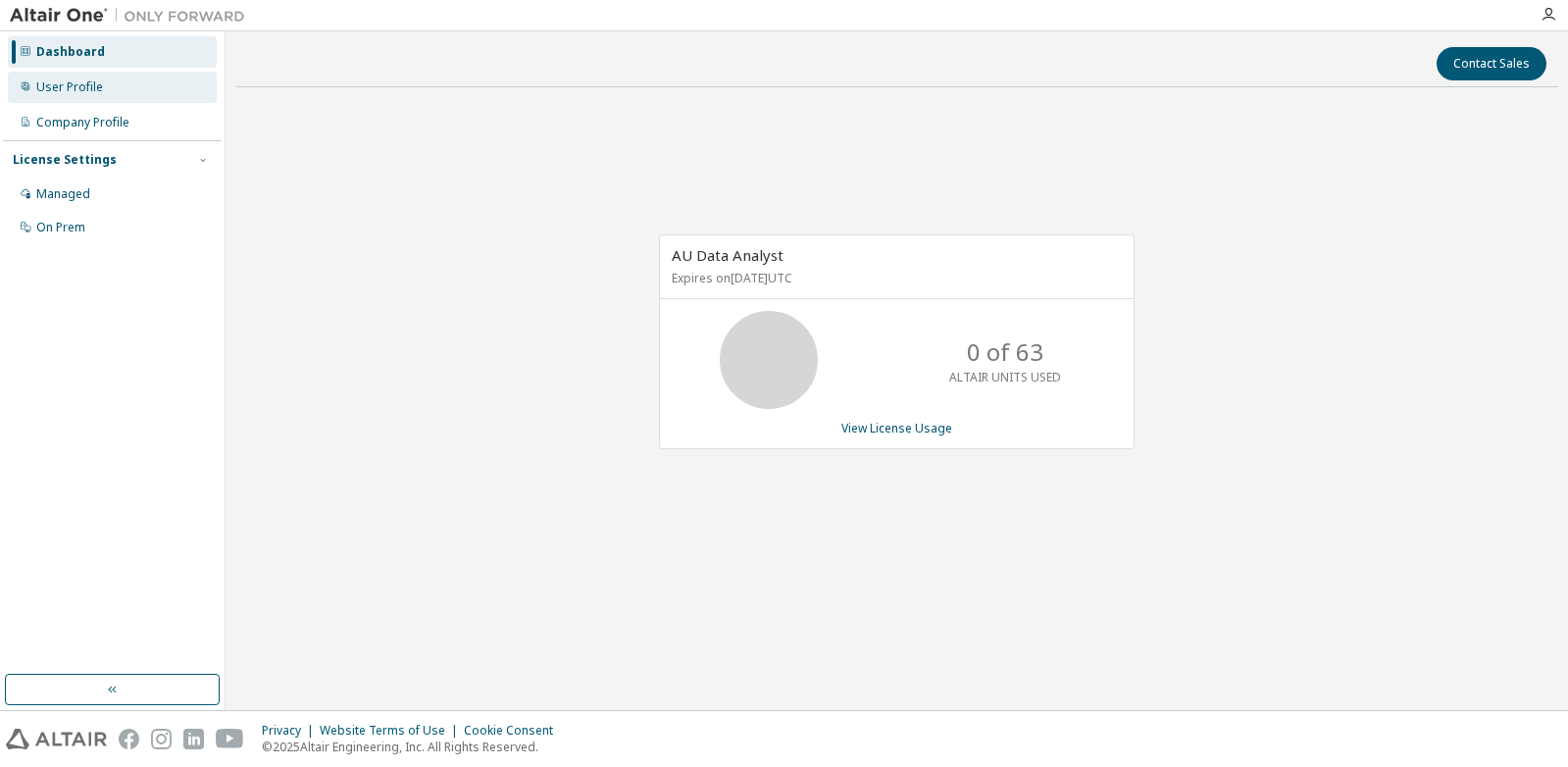
click at [76, 89] on div "User Profile" at bounding box center [70, 87] width 67 height 16
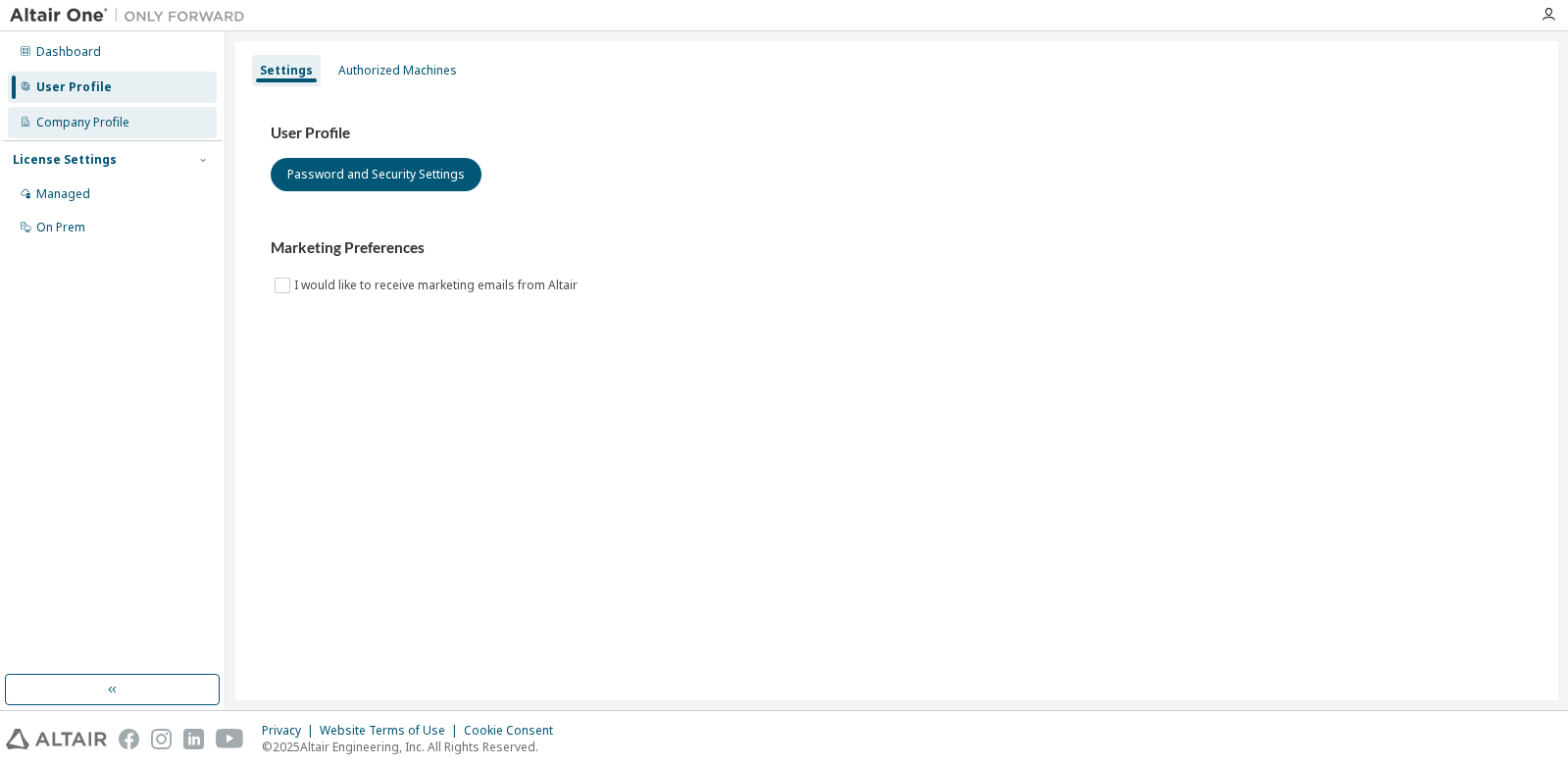
click at [65, 128] on div "Company Profile" at bounding box center [82, 123] width 93 height 16
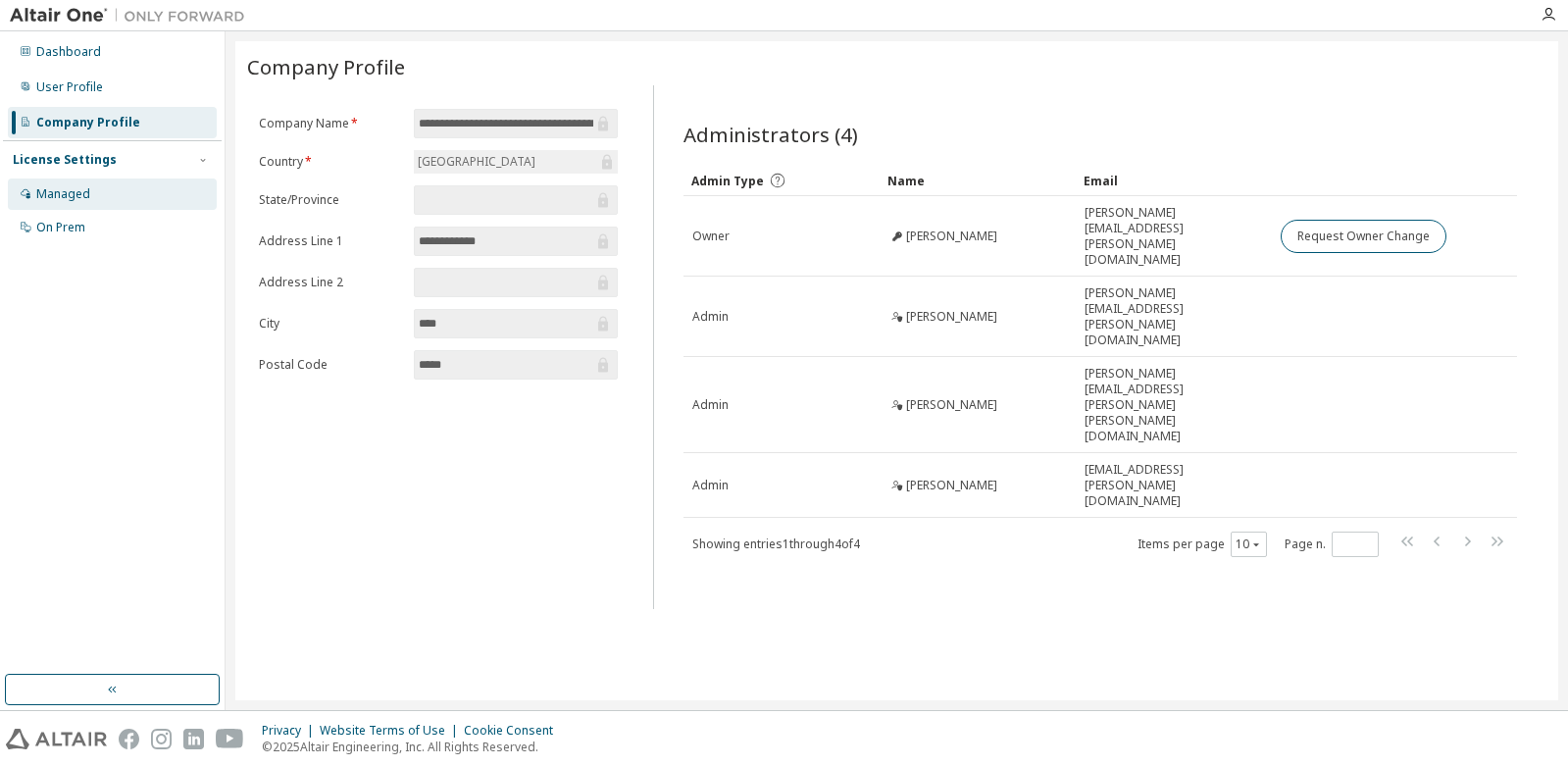
click at [54, 190] on div "Managed" at bounding box center [63, 194] width 54 height 16
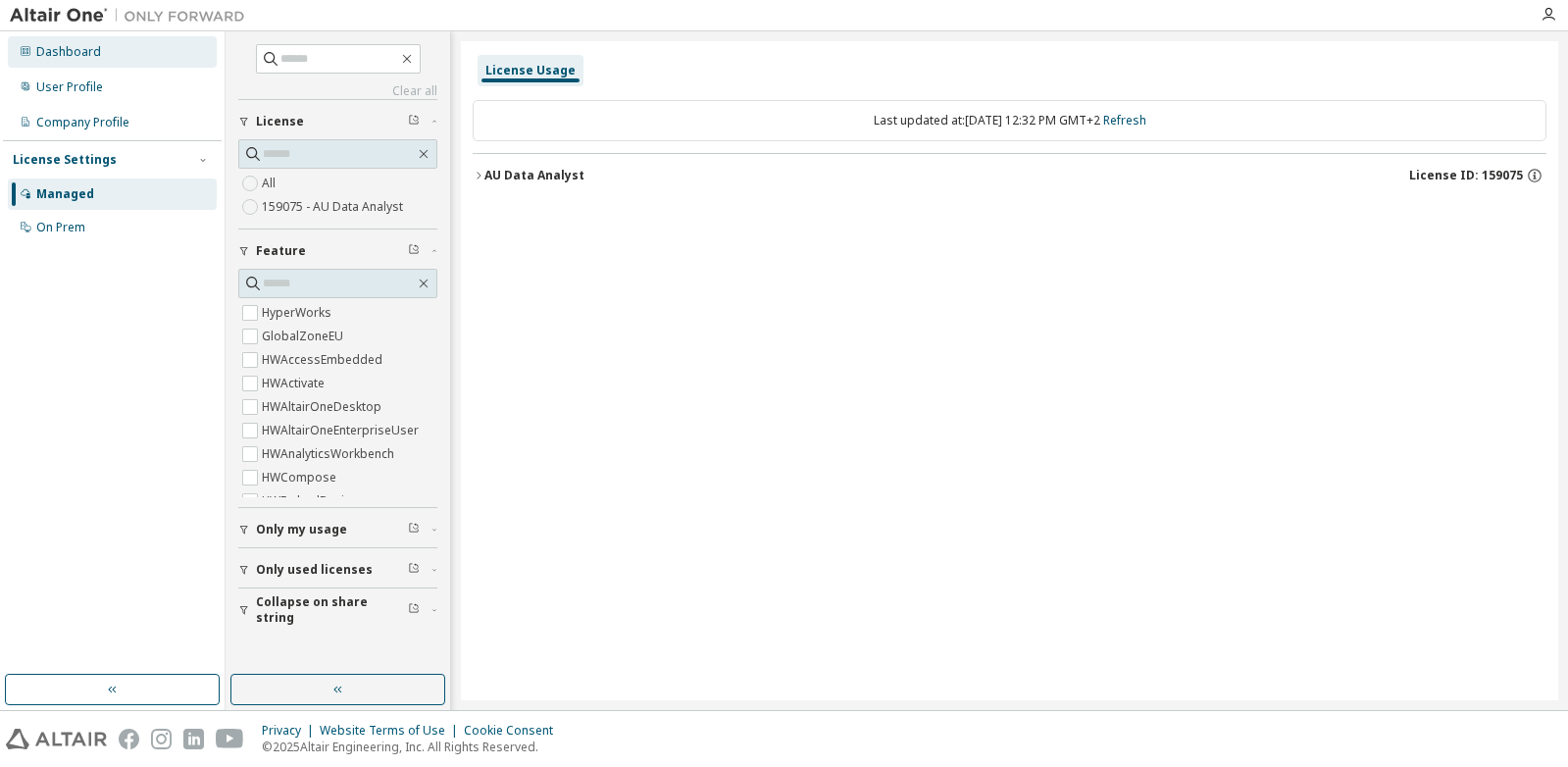
click at [79, 41] on div "Dashboard" at bounding box center [112, 52] width 209 height 31
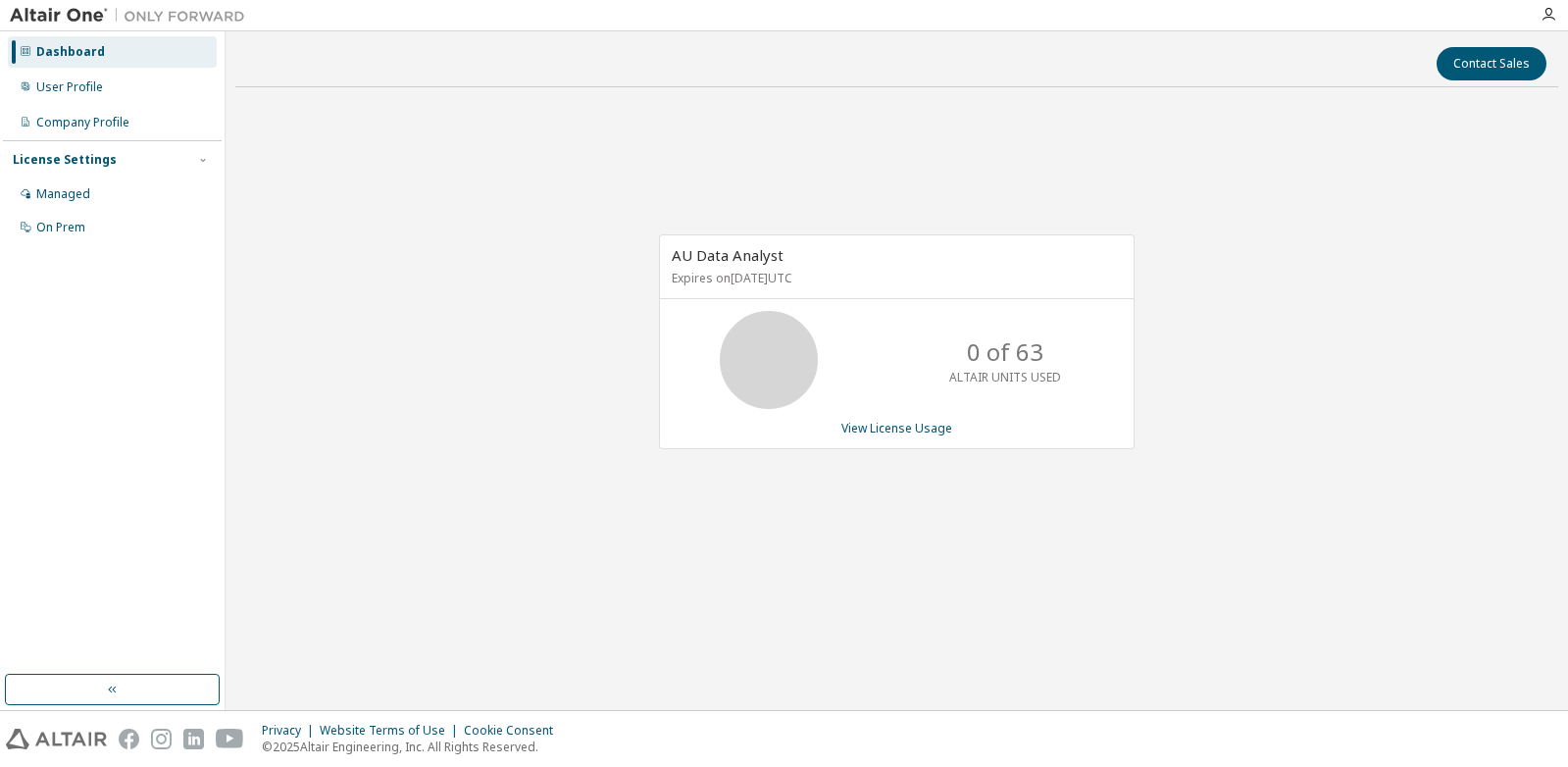
click at [1441, 354] on div "AU Data Analyst Expires on October 15, 2025 UTC 0 of 63 ALTAIR UNITS USED View …" at bounding box center [896, 352] width 1323 height 498
click at [868, 429] on link "View License Usage" at bounding box center [896, 427] width 111 height 17
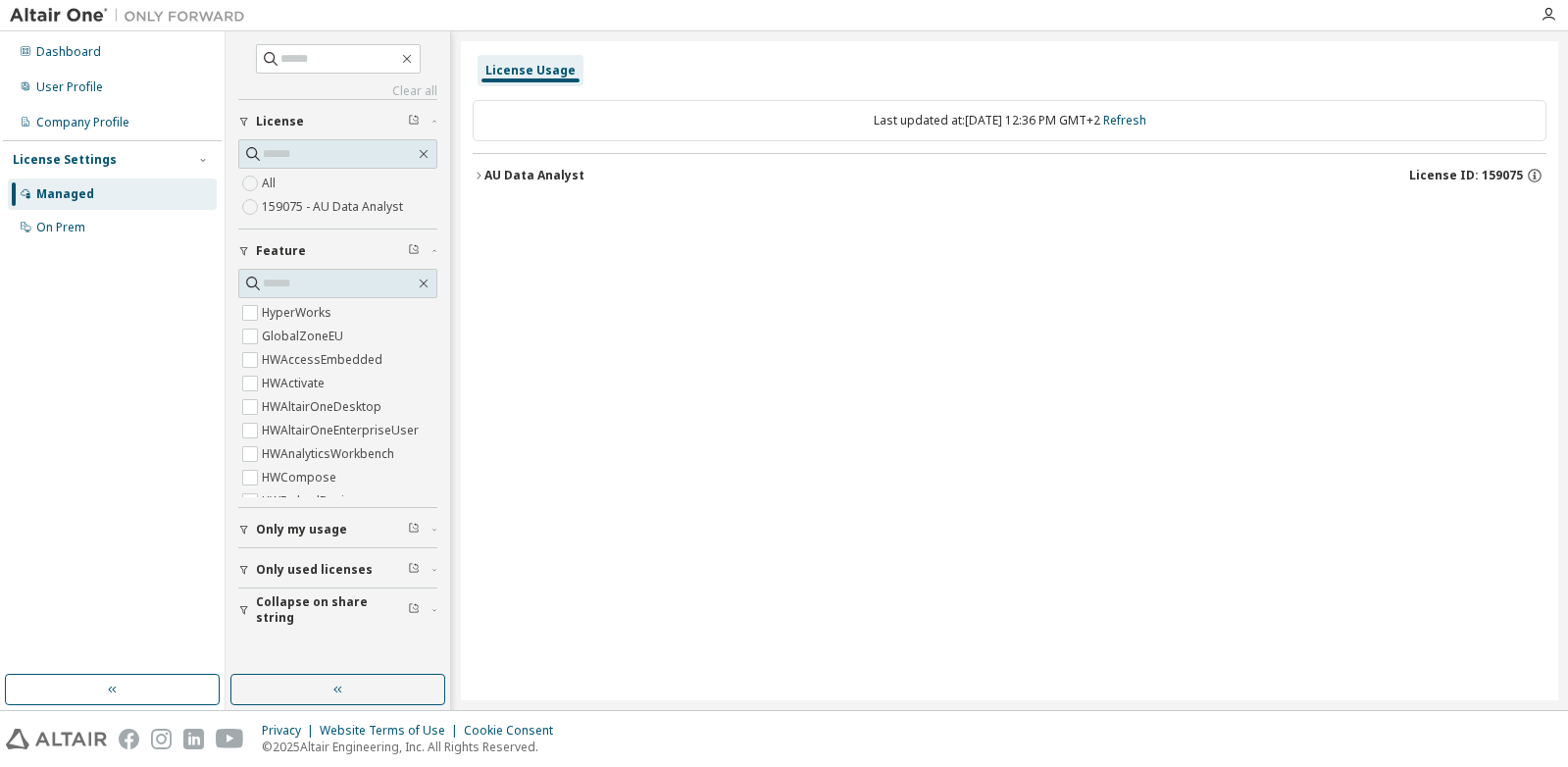
click at [506, 176] on div "AU Data Analyst" at bounding box center [534, 176] width 100 height 16
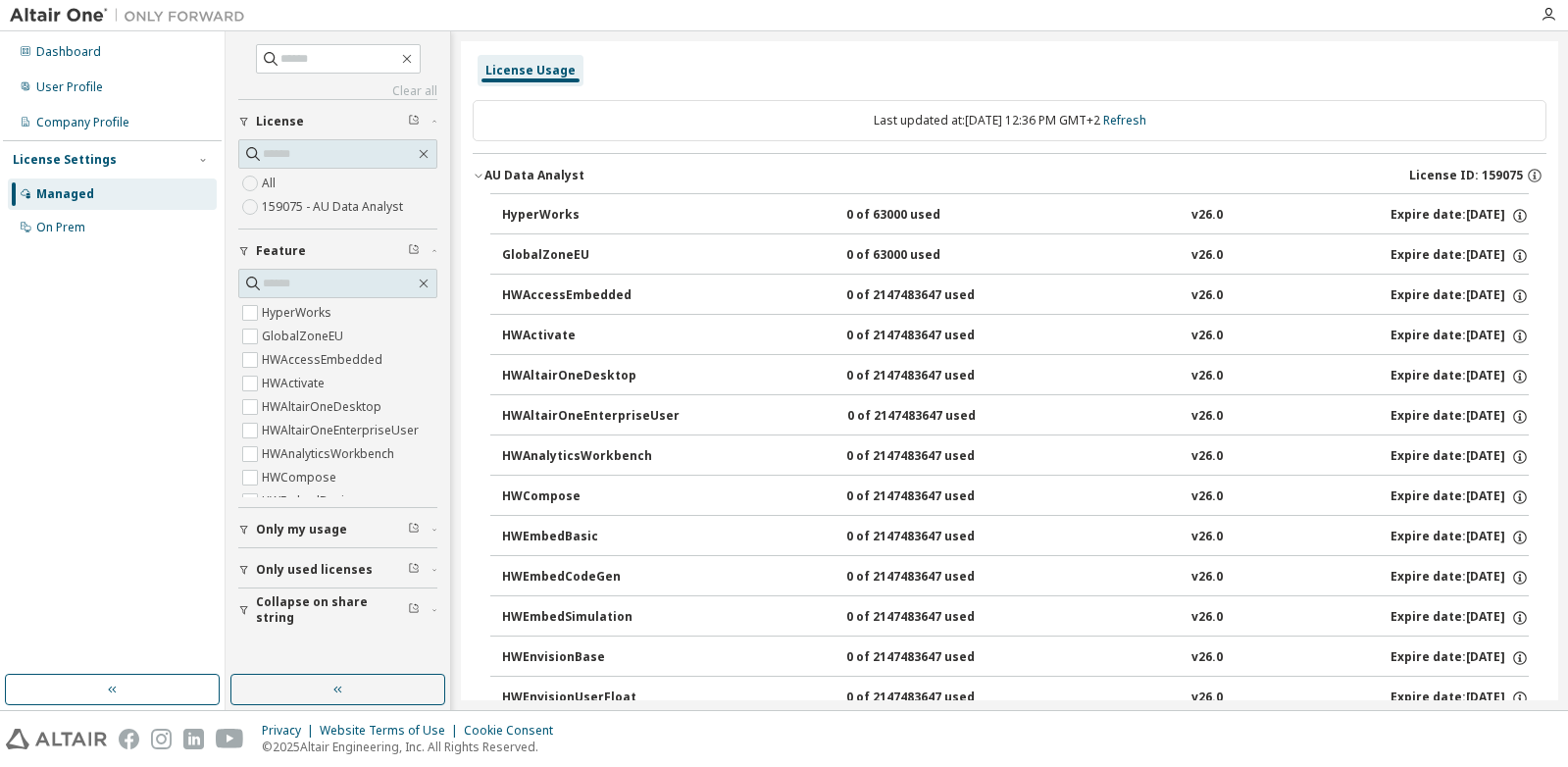
click at [495, 172] on div "AU Data Analyst" at bounding box center [534, 176] width 100 height 16
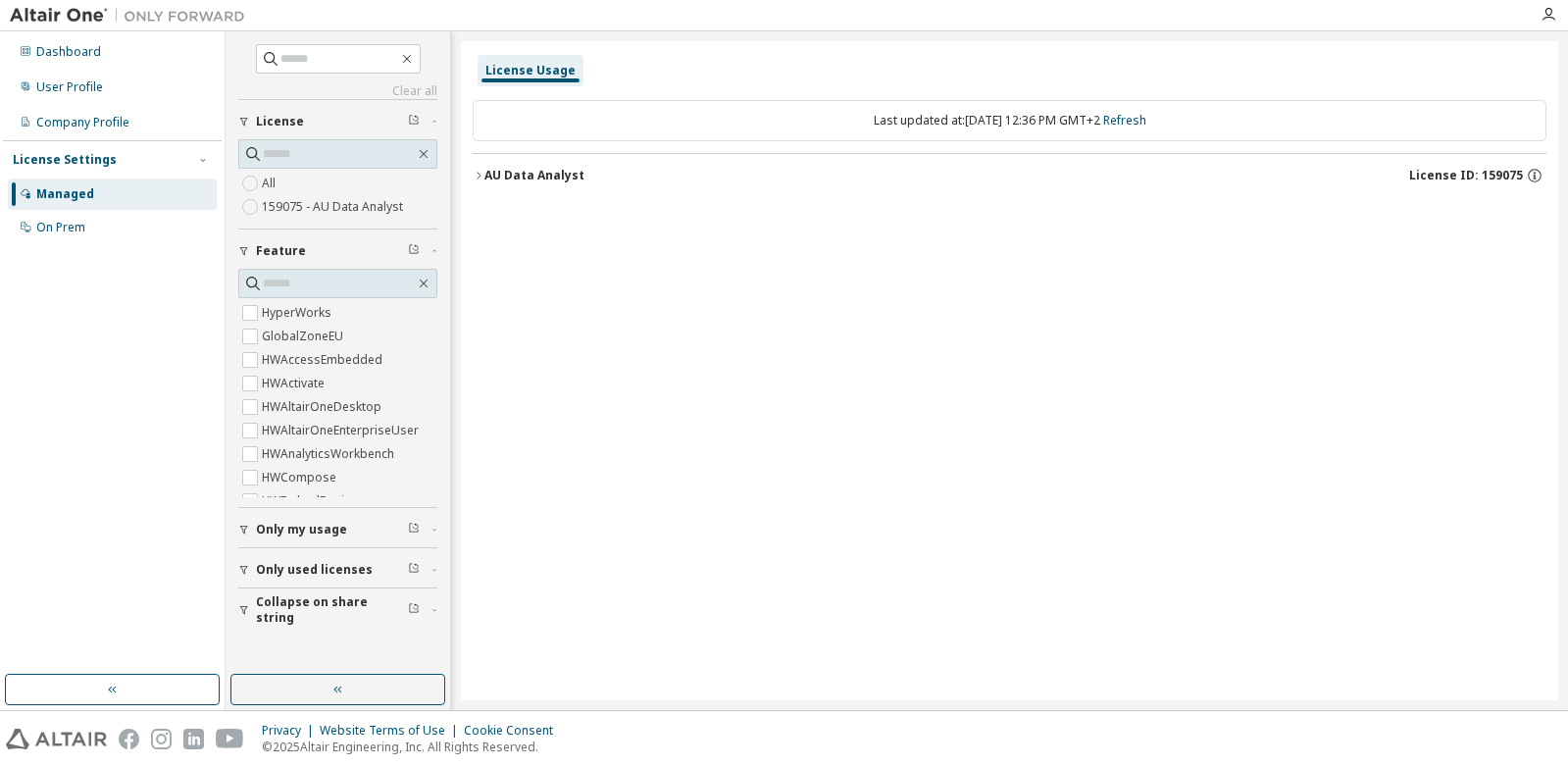
click at [317, 682] on button "button" at bounding box center [338, 689] width 215 height 31
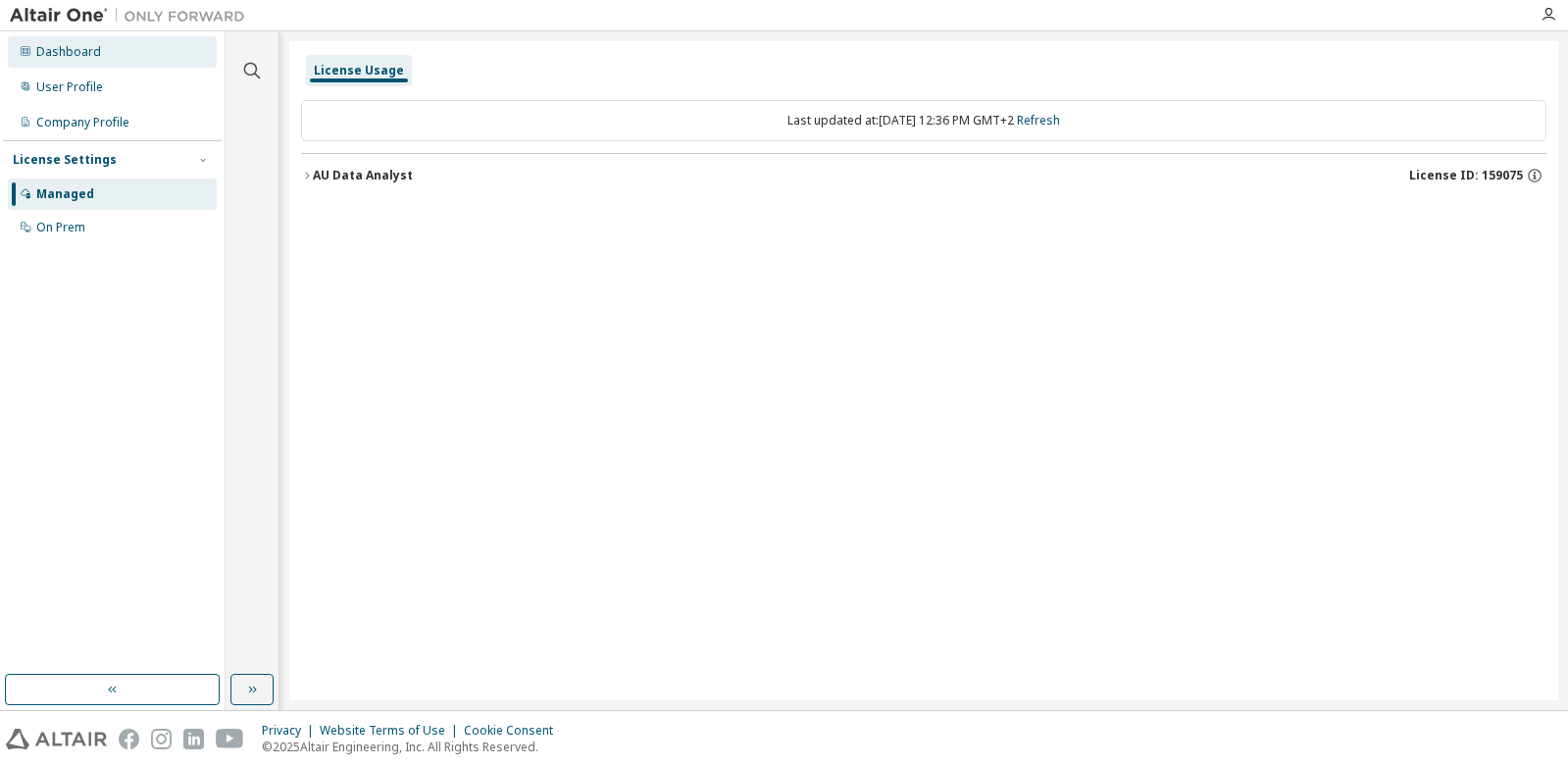
click at [62, 53] on div "Dashboard" at bounding box center [69, 52] width 65 height 16
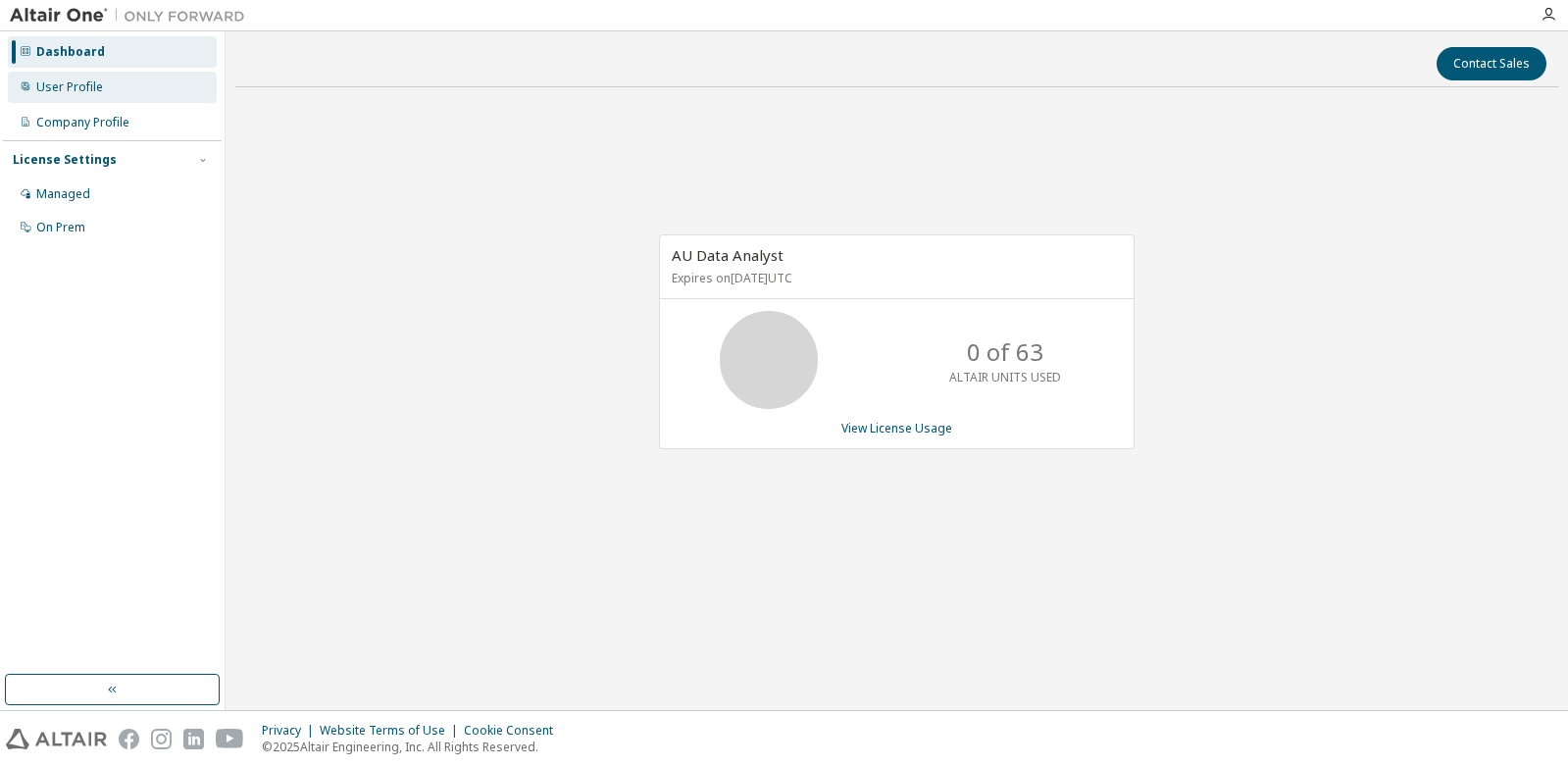
click at [60, 93] on div "User Profile" at bounding box center [70, 87] width 67 height 16
